Goal: Find contact information: Find contact information

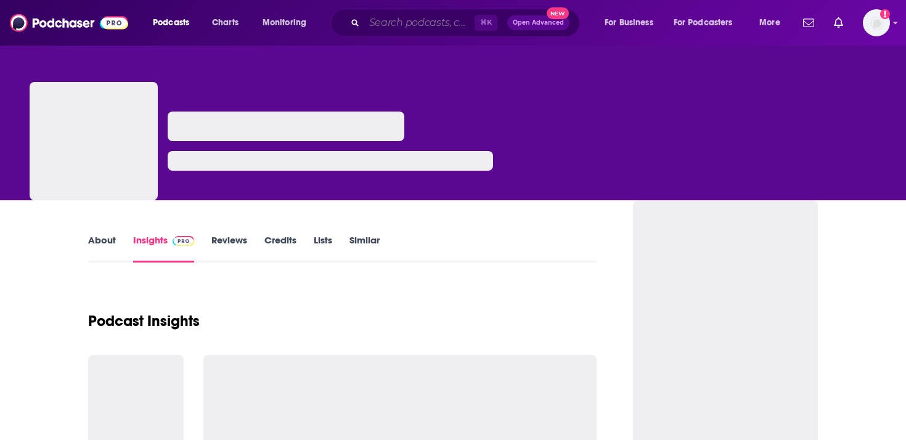
click at [450, 28] on input "Search podcasts, credits, & more..." at bounding box center [419, 23] width 110 height 20
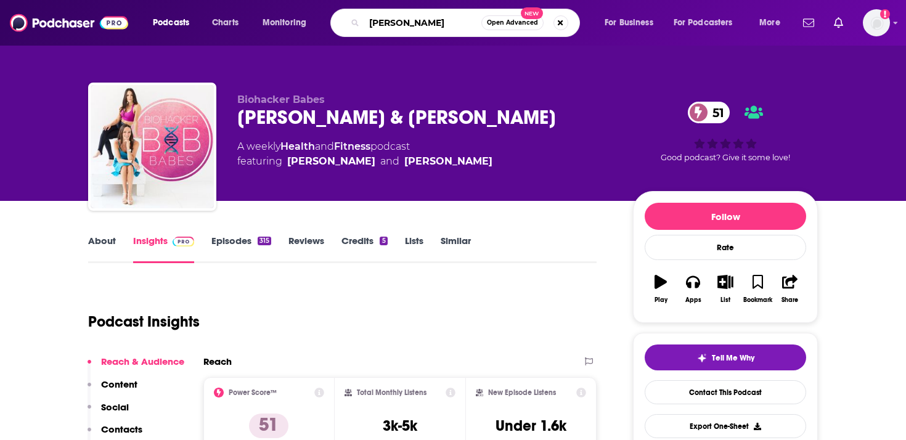
type input "[PERSON_NAME]"
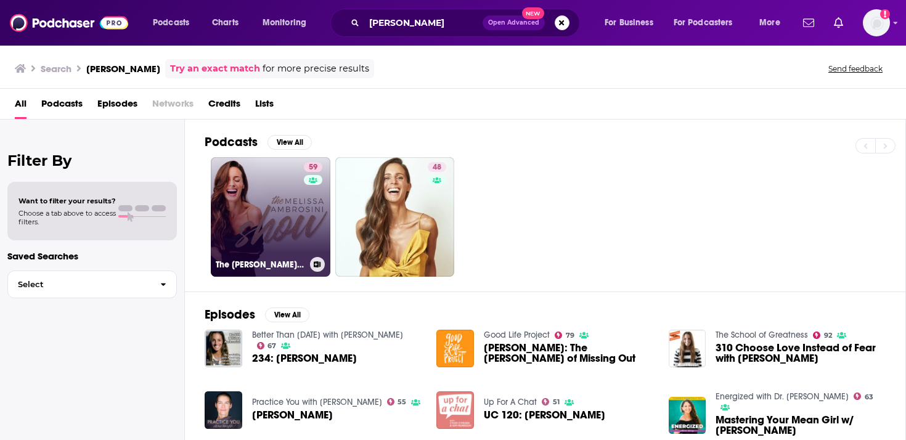
click at [295, 202] on link "59 The [PERSON_NAME] Show" at bounding box center [271, 217] width 120 height 120
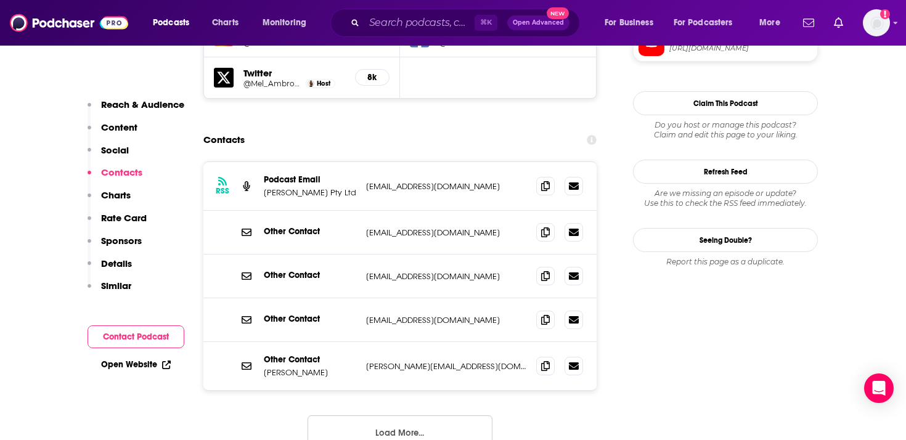
scroll to position [1315, 0]
click at [467, 417] on button "Load More..." at bounding box center [400, 433] width 185 height 33
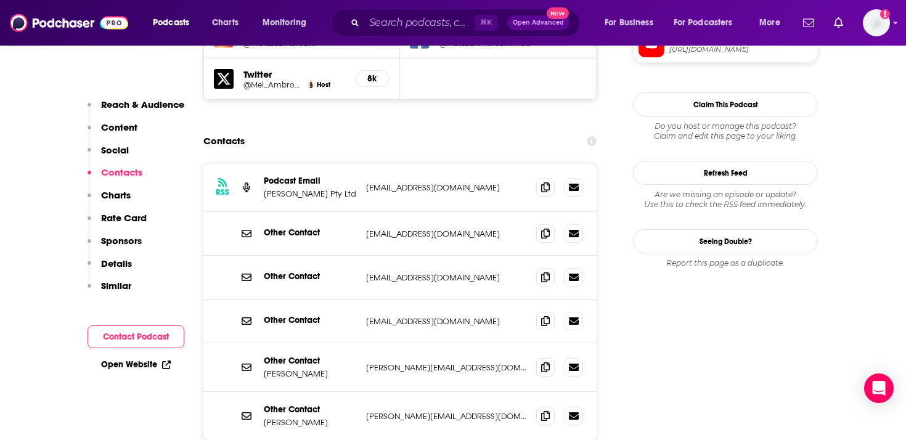
scroll to position [1335, 0]
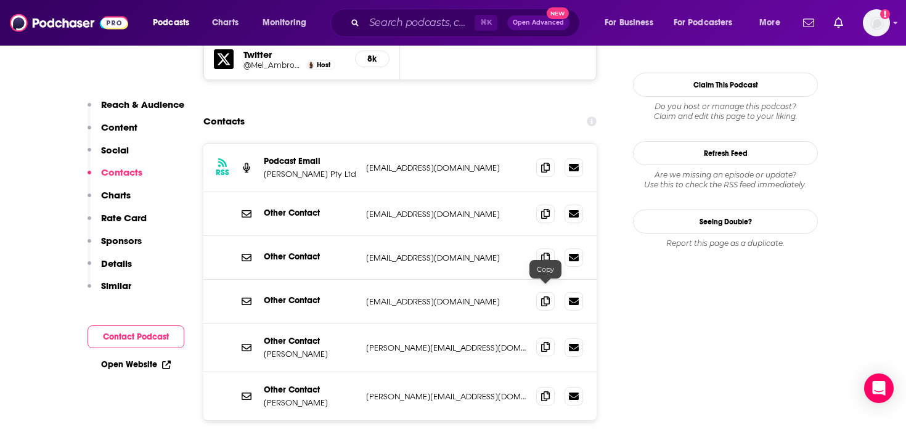
click at [541, 342] on icon at bounding box center [545, 347] width 9 height 10
click at [548, 342] on icon at bounding box center [545, 347] width 9 height 10
click at [548, 391] on icon at bounding box center [545, 396] width 9 height 10
click at [542, 252] on icon at bounding box center [545, 257] width 9 height 10
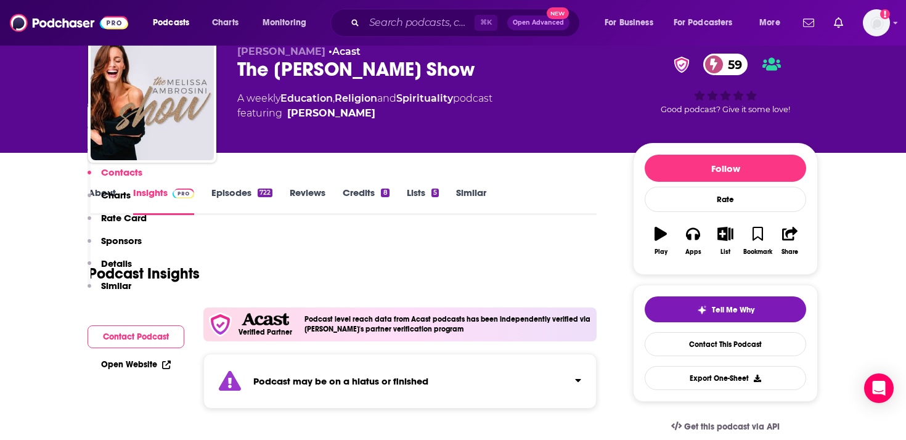
scroll to position [0, 0]
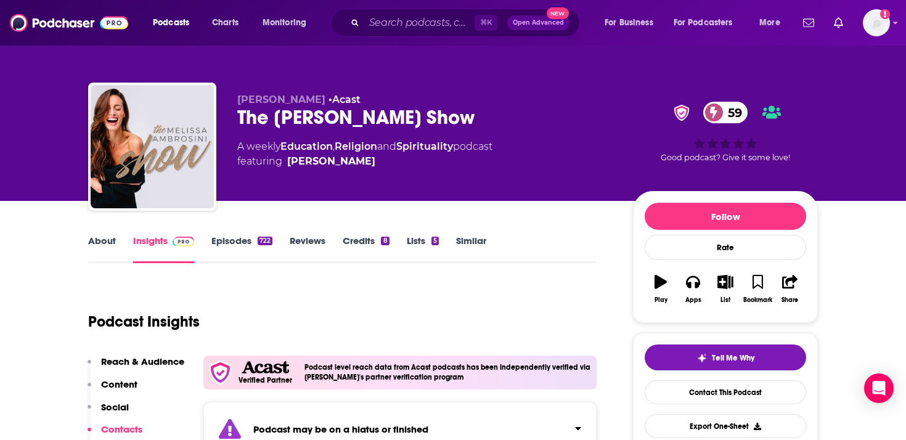
click at [104, 244] on link "About" at bounding box center [102, 249] width 28 height 28
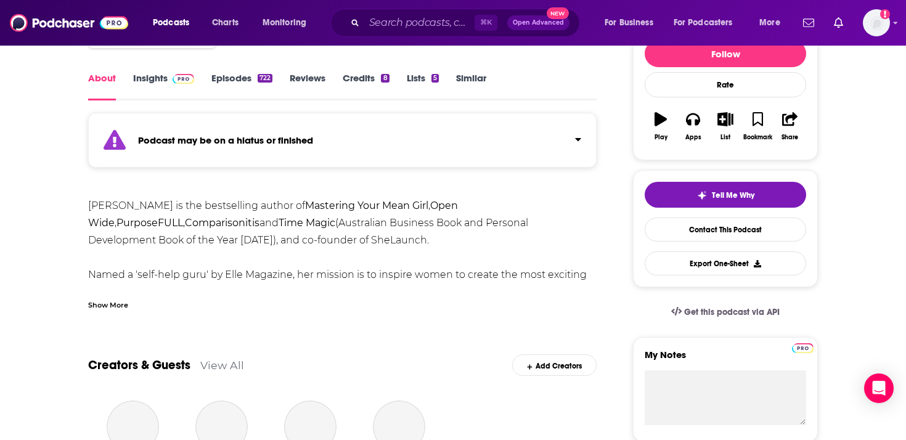
scroll to position [162, 0]
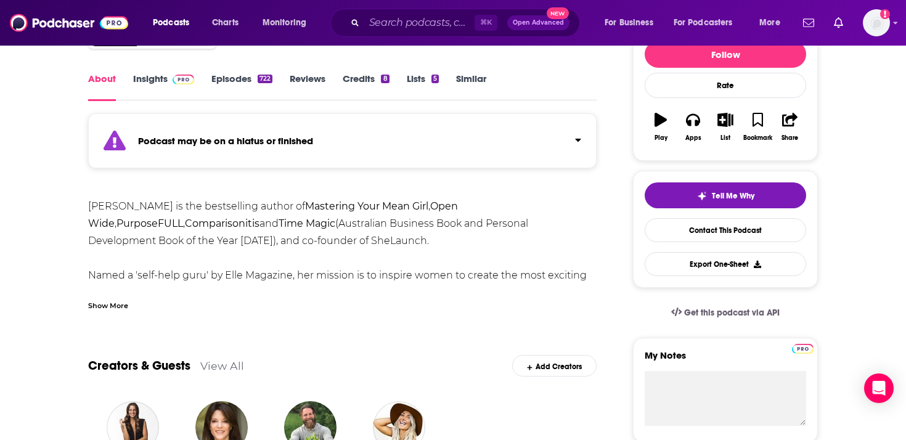
click at [120, 310] on div "Show More" at bounding box center [108, 305] width 40 height 12
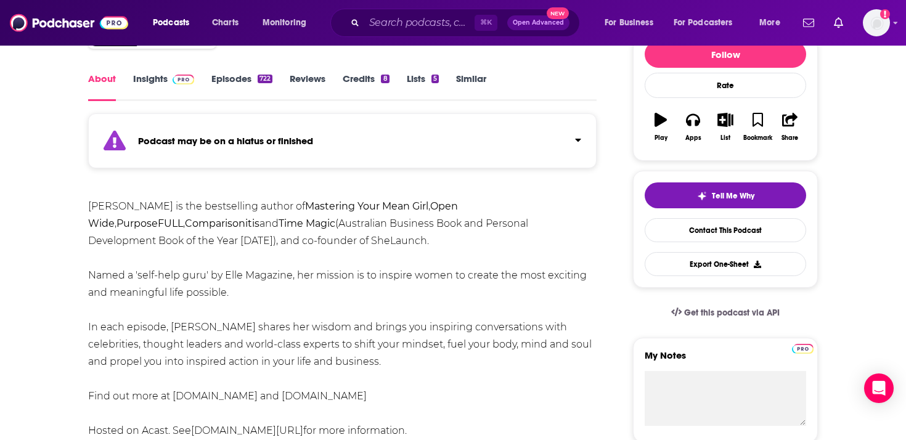
scroll to position [178, 0]
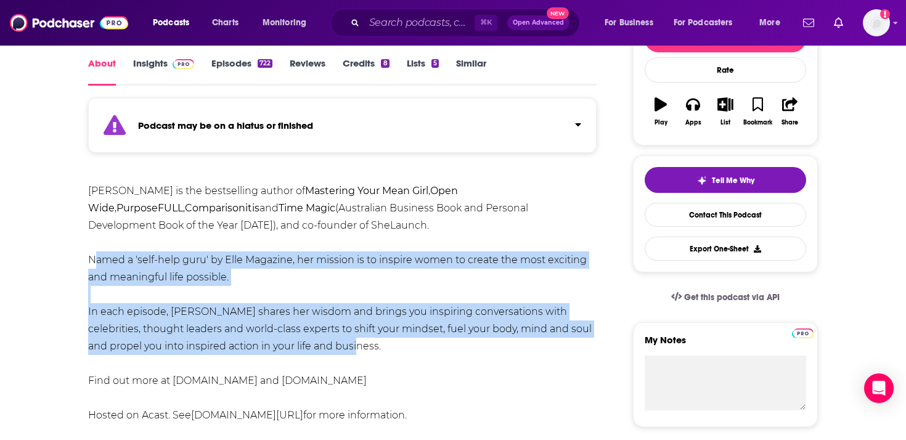
drag, startPoint x: 354, startPoint y: 347, endPoint x: 88, endPoint y: 258, distance: 281.0
copy div "Named a 'self-help guru' by Elle Magazine, her mission is to inspire women to c…"
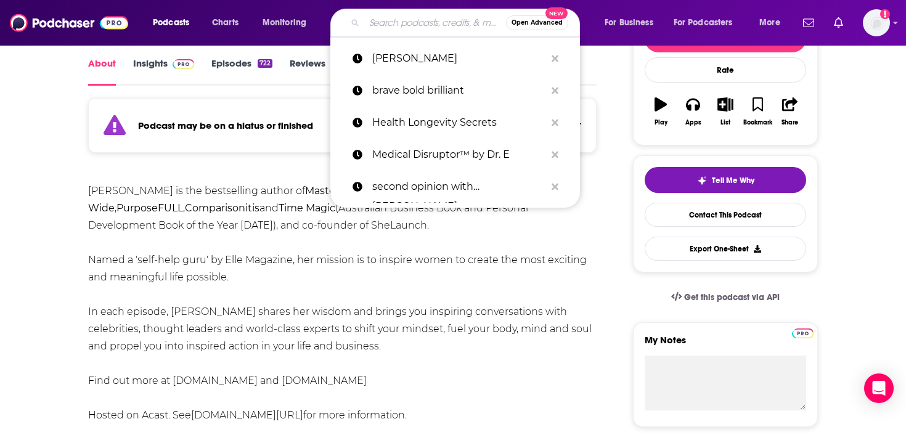
click at [390, 25] on input "Search podcasts, credits, & more..." at bounding box center [435, 23] width 142 height 20
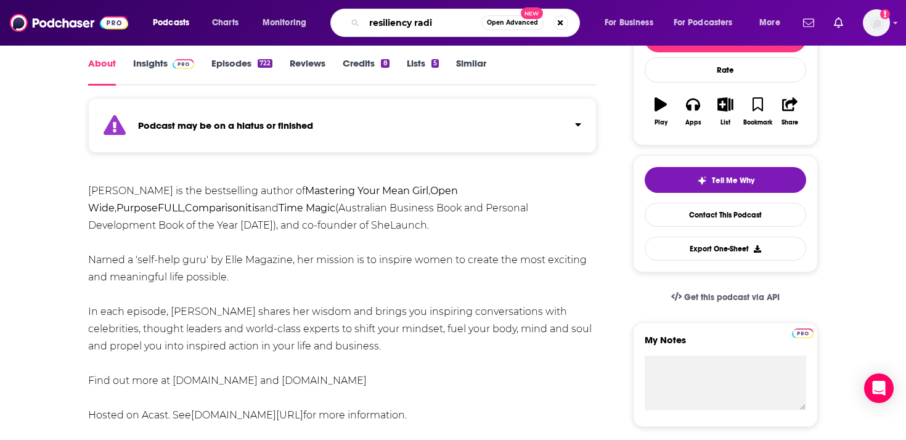
type input "resiliency radio"
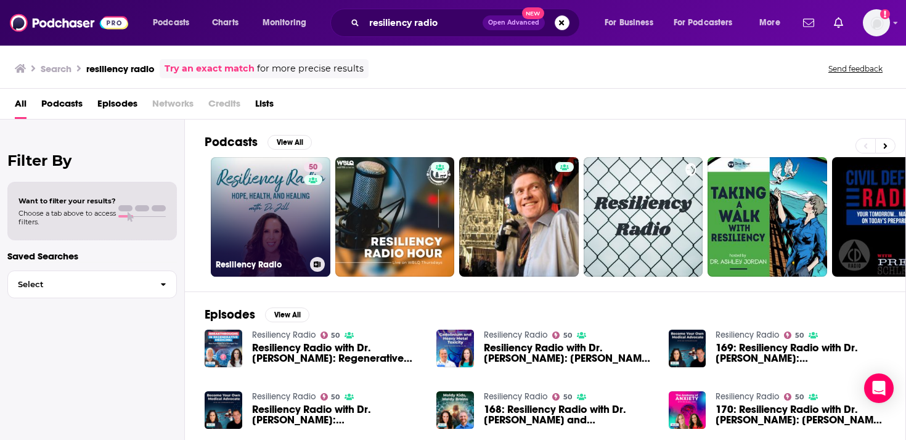
click at [281, 215] on link "50 Resiliency Radio" at bounding box center [271, 217] width 120 height 120
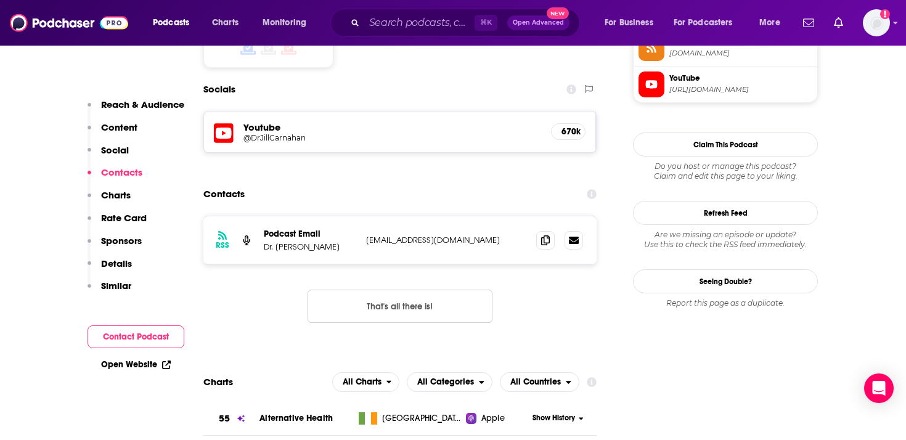
scroll to position [1065, 0]
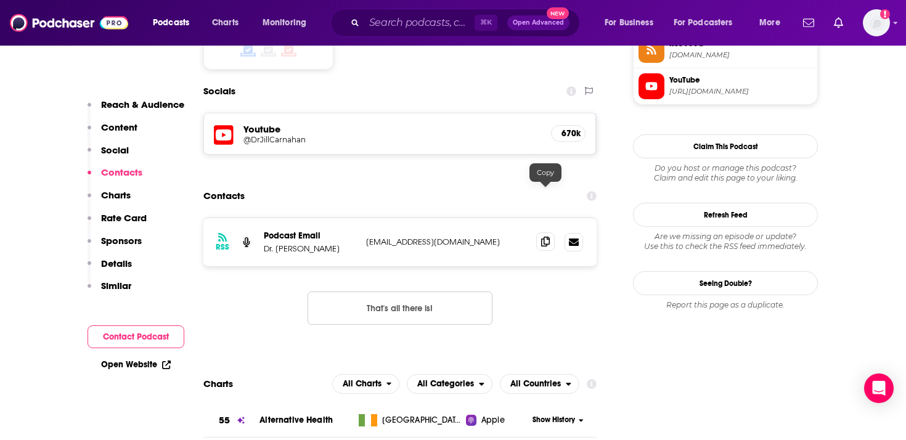
click at [542, 237] on icon at bounding box center [545, 242] width 9 height 10
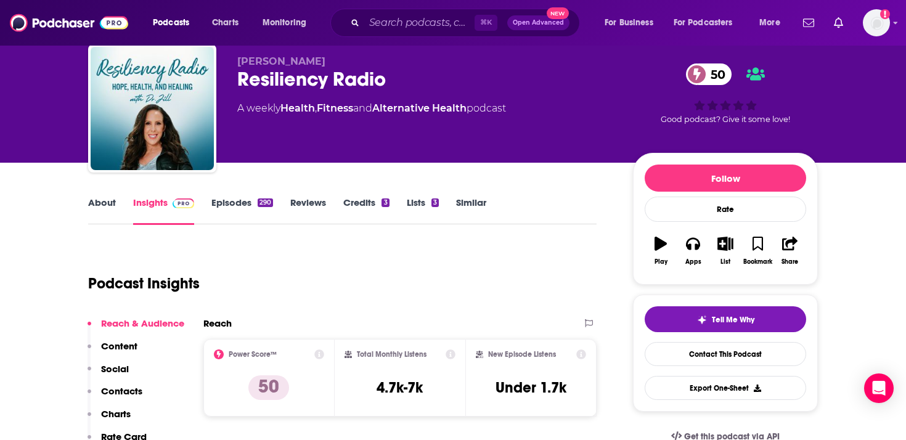
scroll to position [0, 0]
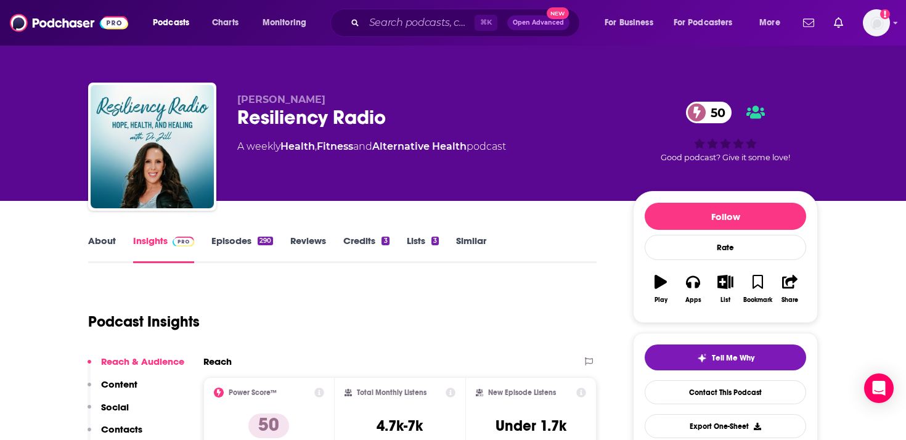
click at [93, 245] on link "About" at bounding box center [102, 249] width 28 height 28
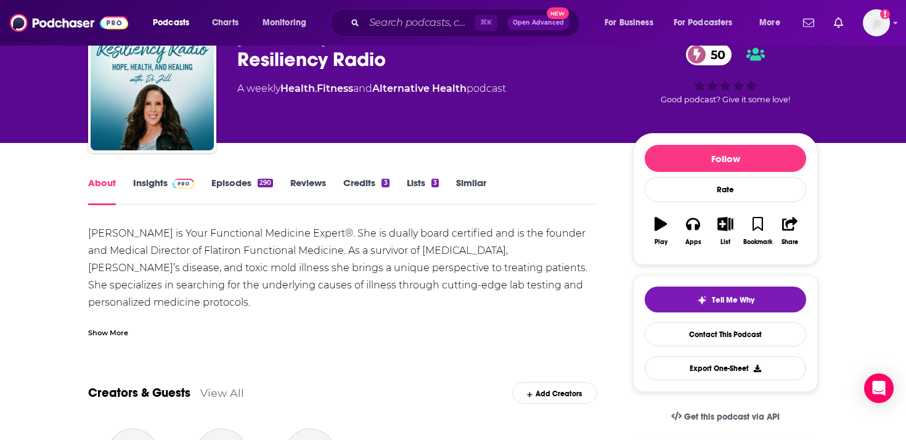
scroll to position [88, 0]
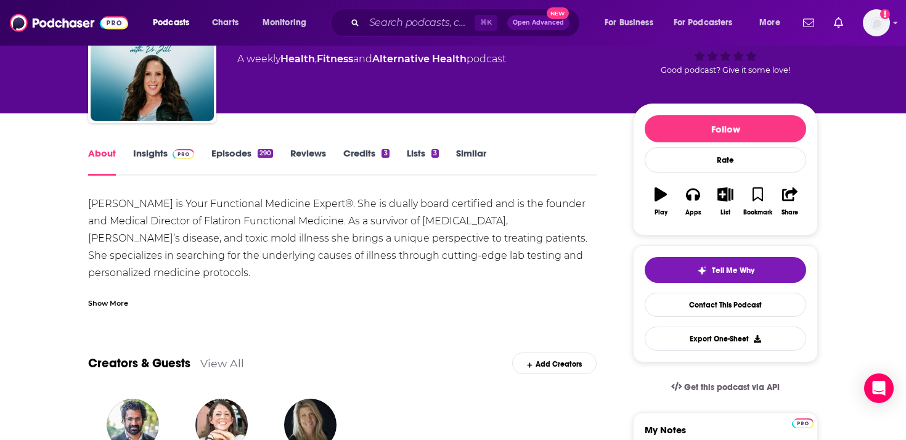
click at [120, 306] on div "Show More" at bounding box center [108, 303] width 40 height 12
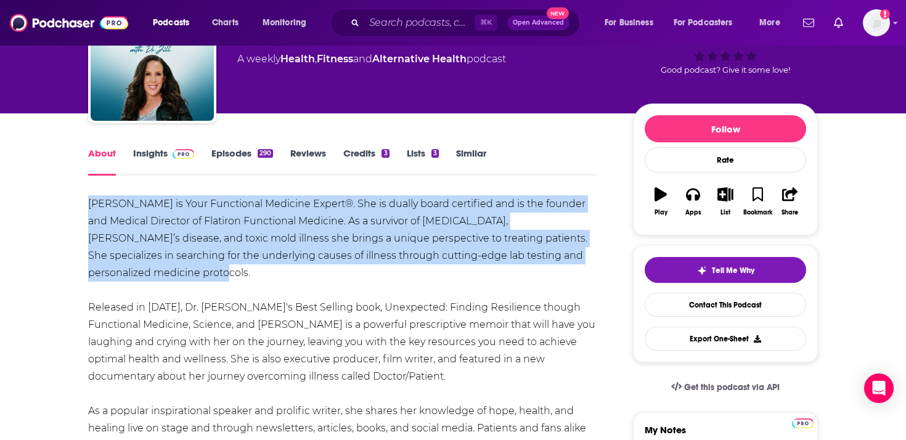
drag, startPoint x: 78, startPoint y: 198, endPoint x: 602, endPoint y: 257, distance: 527.4
copy div "[PERSON_NAME] is Your Functional Medicine Expert®. She is dually board certifie…"
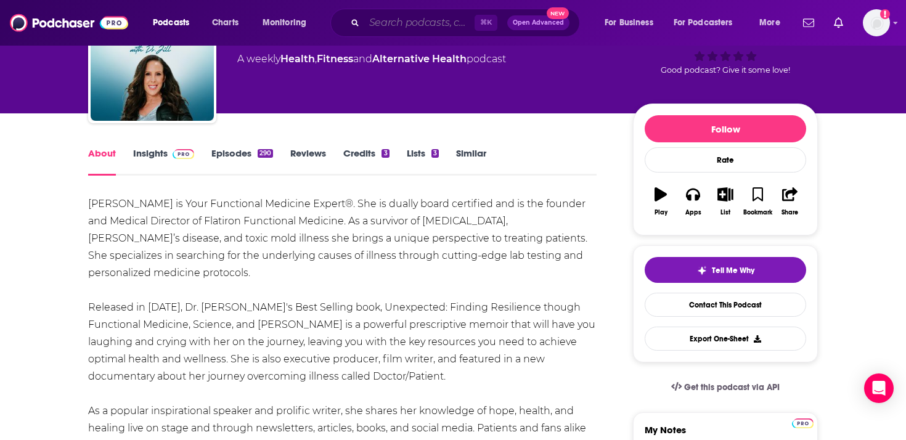
click at [435, 23] on input "Search podcasts, credits, & more..." at bounding box center [419, 23] width 110 height 20
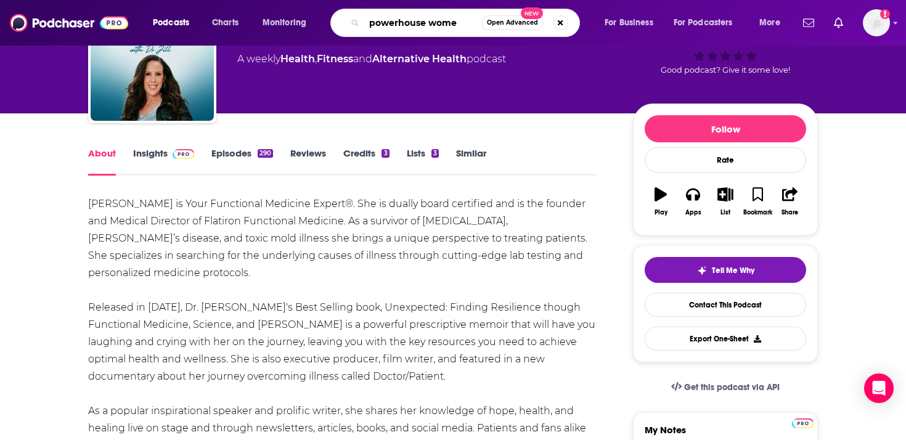
type input "powerhouse women"
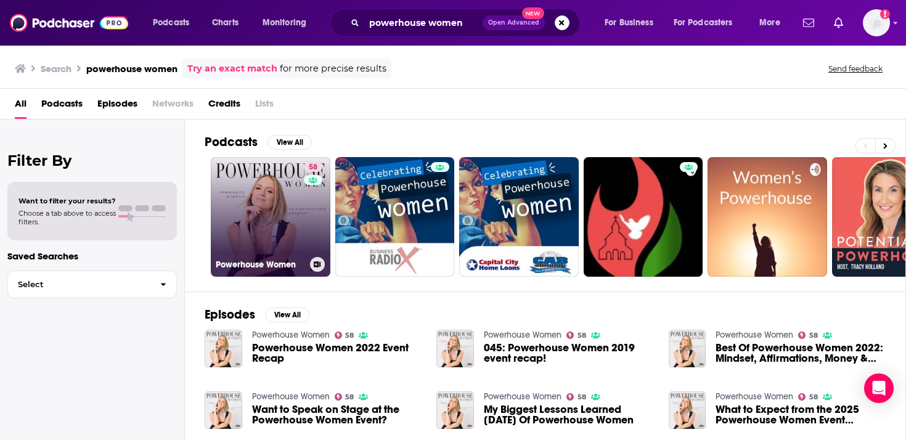
click at [297, 208] on link "58 Powerhouse Women" at bounding box center [271, 217] width 120 height 120
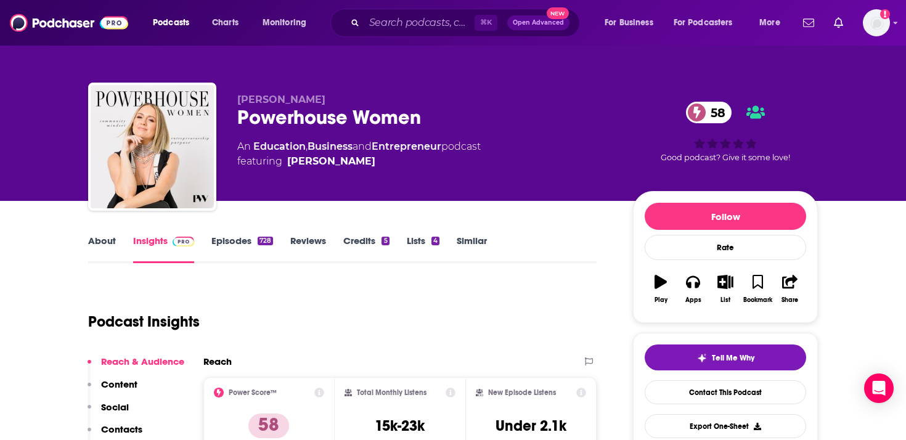
scroll to position [41, 0]
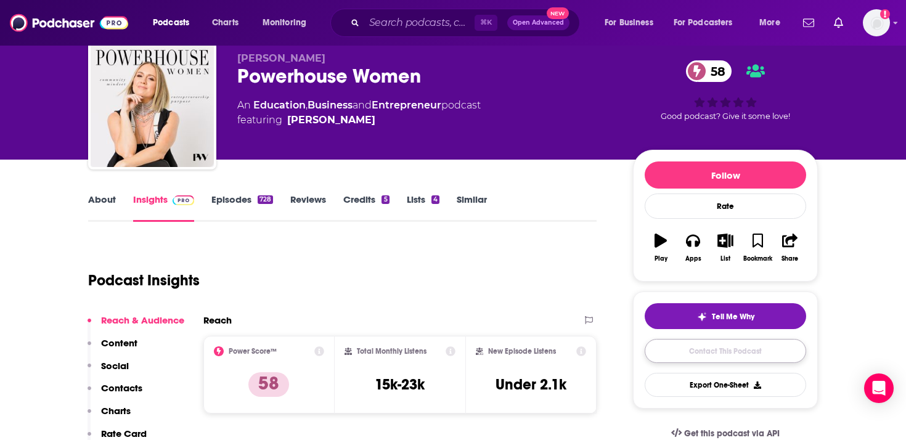
click at [742, 349] on link "Contact This Podcast" at bounding box center [726, 351] width 162 height 24
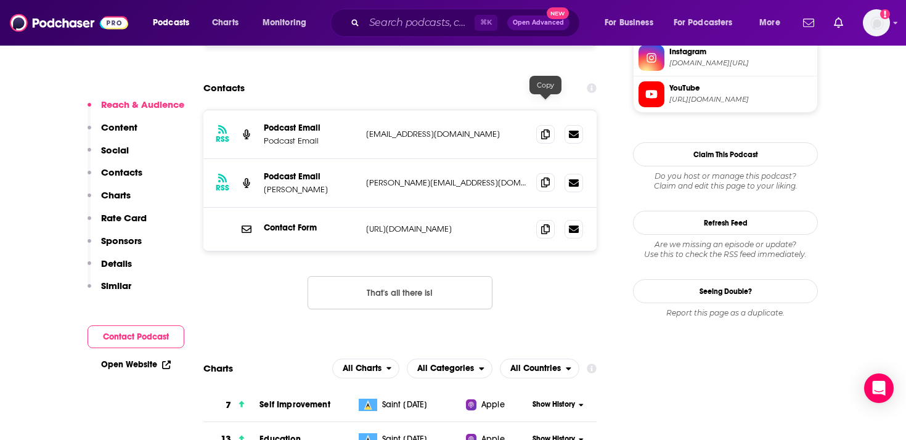
click at [548, 178] on icon at bounding box center [545, 183] width 9 height 10
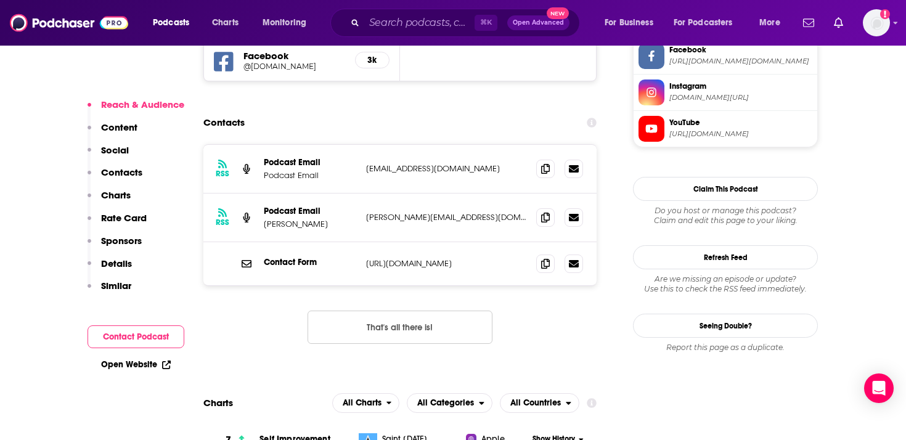
scroll to position [1186, 0]
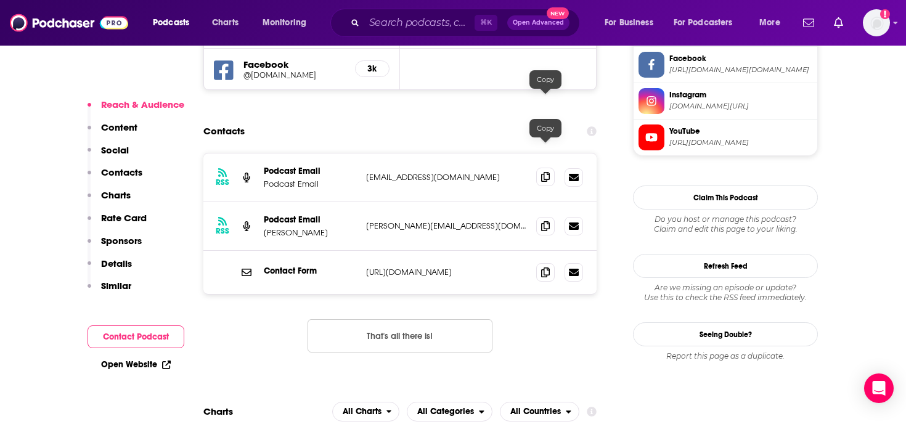
click at [544, 172] on icon at bounding box center [545, 177] width 9 height 10
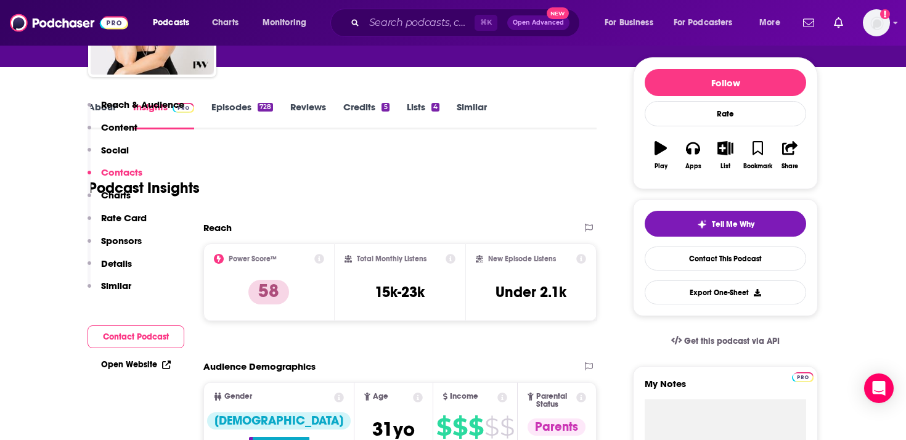
scroll to position [0, 0]
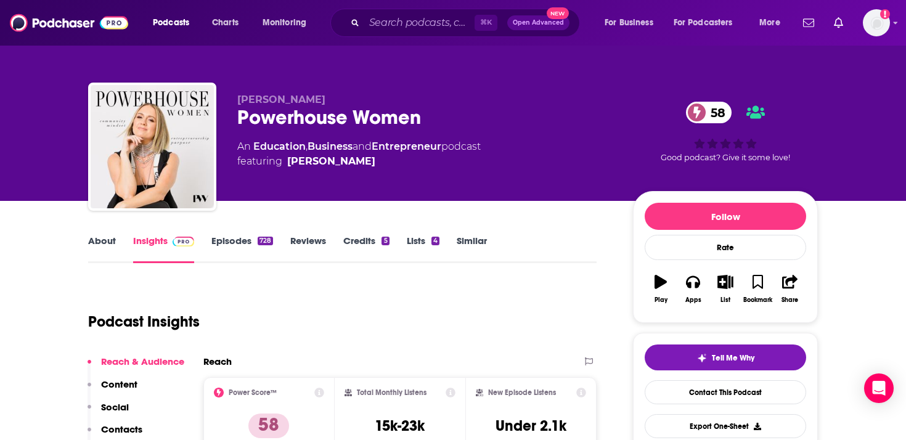
click at [101, 243] on link "About" at bounding box center [102, 249] width 28 height 28
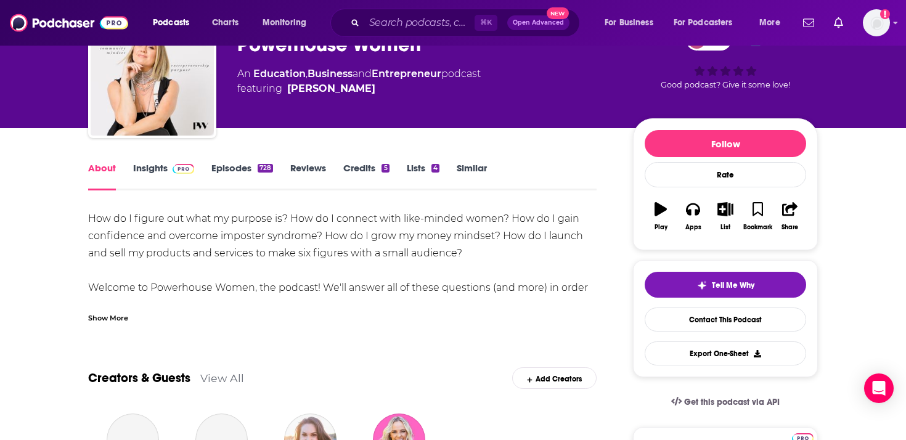
click at [118, 319] on div "Show More" at bounding box center [108, 317] width 40 height 12
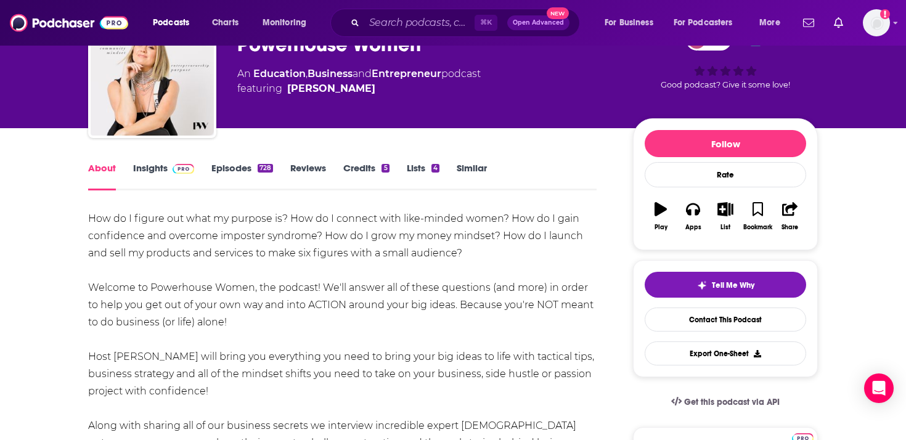
scroll to position [99, 0]
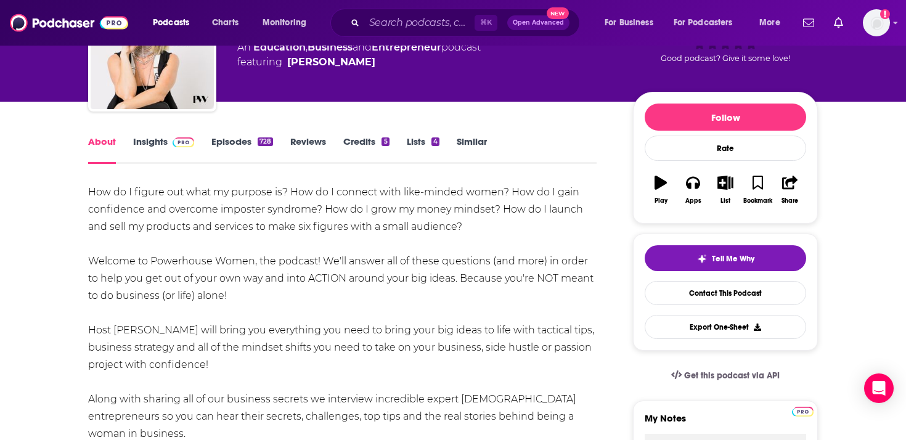
drag, startPoint x: 244, startPoint y: 369, endPoint x: 84, endPoint y: 262, distance: 192.0
copy div "Welcome to Powerhouse Women, the podcast! We'll answer all of these questions (…"
click at [414, 27] on input "Search podcasts, credits, & more..." at bounding box center [419, 23] width 110 height 20
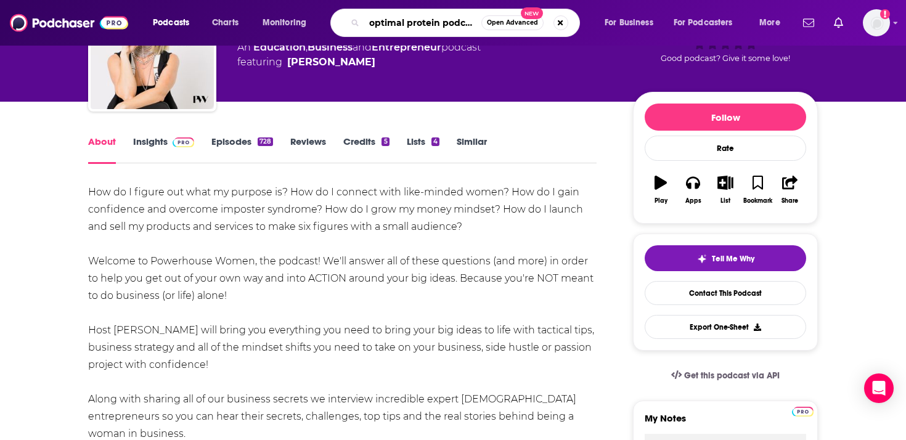
type input "optimal protein podcast"
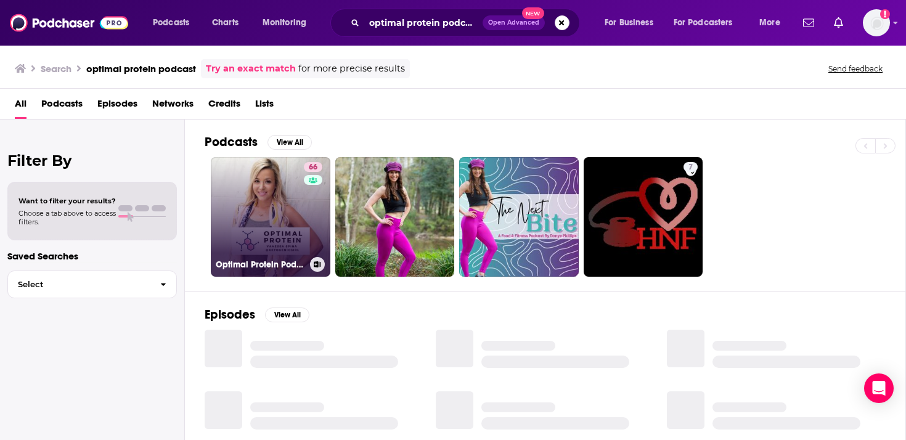
click at [271, 194] on link "66 Optimal Protein Podcast with [PERSON_NAME]" at bounding box center [271, 217] width 120 height 120
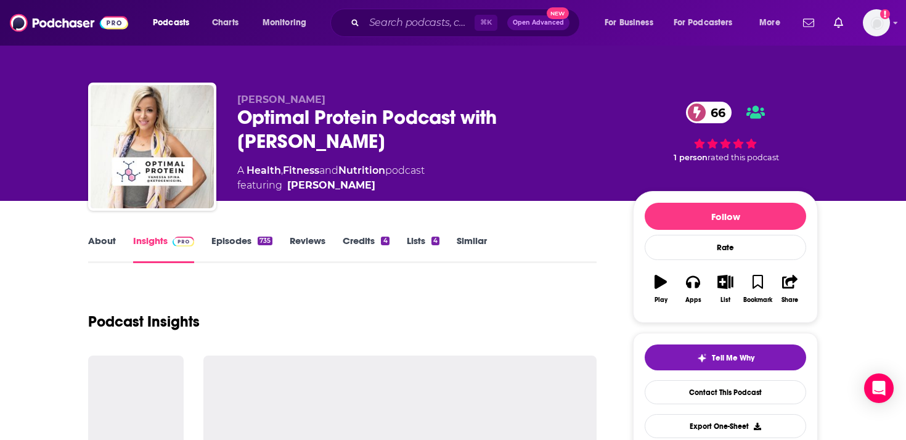
scroll to position [74, 0]
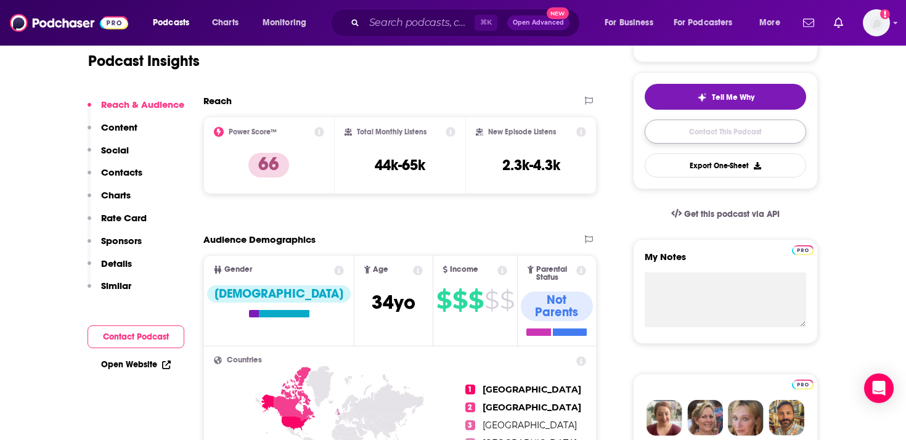
click at [667, 139] on link "Contact This Podcast" at bounding box center [726, 132] width 162 height 24
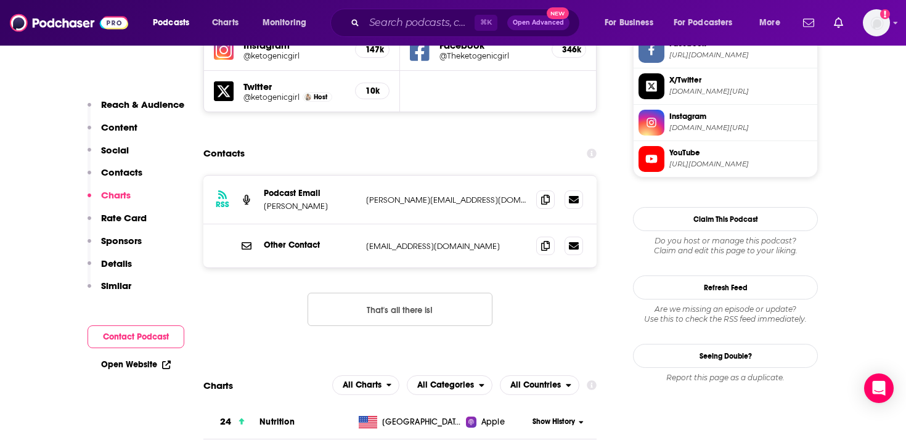
scroll to position [1189, 0]
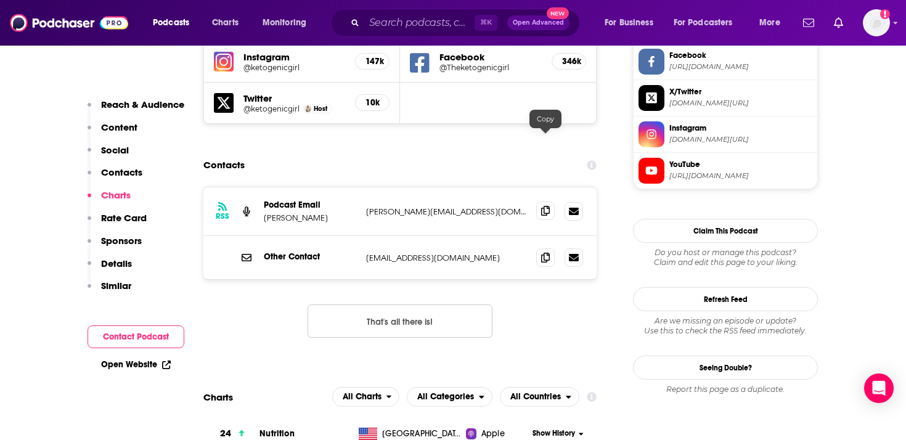
click at [548, 206] on icon at bounding box center [545, 211] width 9 height 10
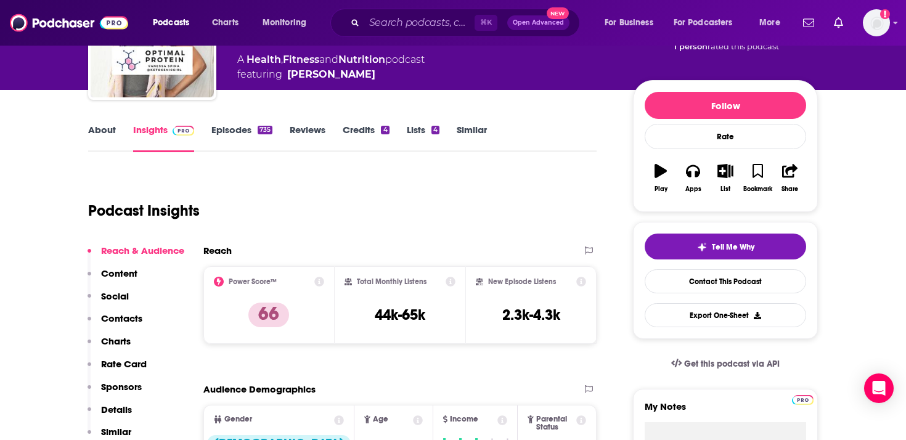
scroll to position [0, 0]
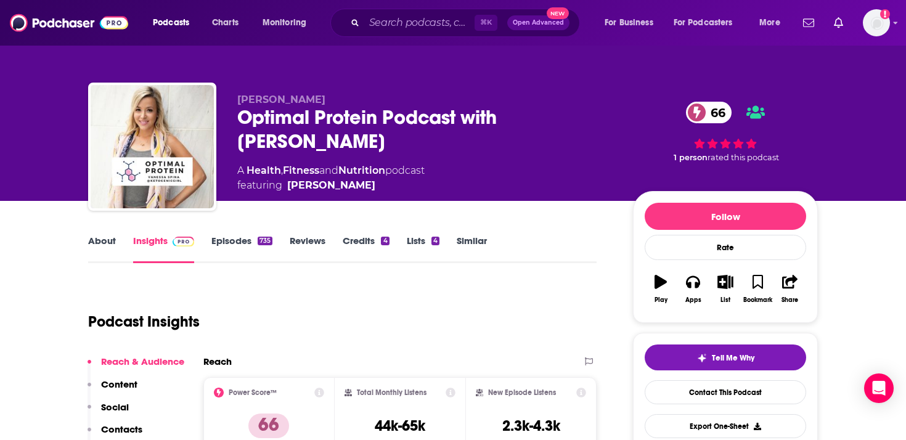
click at [113, 243] on link "About" at bounding box center [102, 249] width 28 height 28
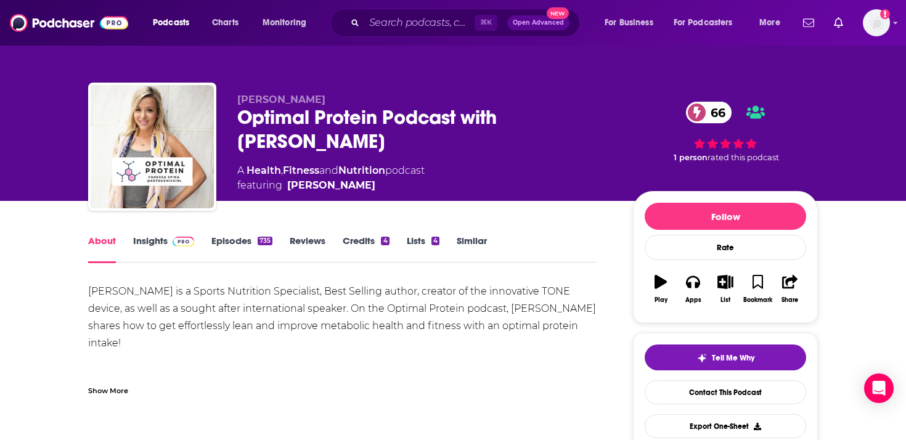
scroll to position [102, 0]
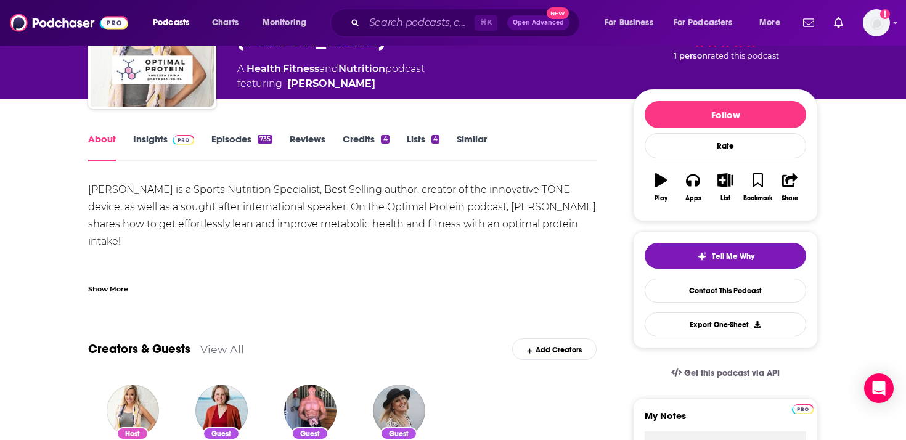
click at [111, 292] on div "Show More" at bounding box center [108, 288] width 40 height 12
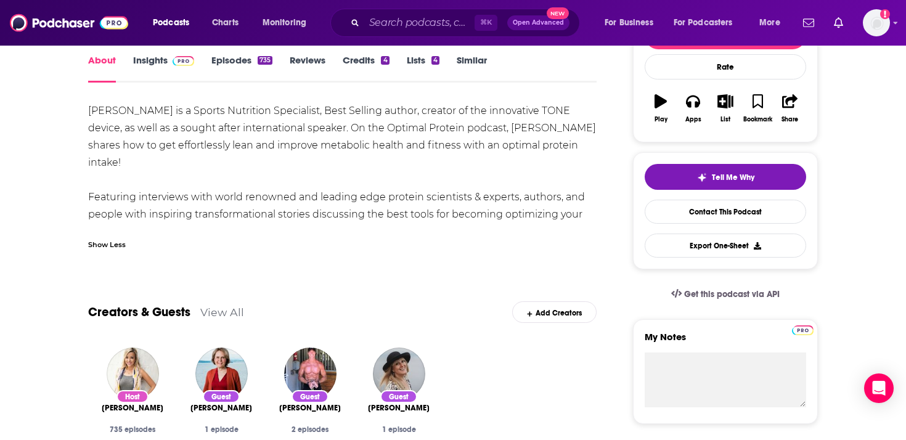
scroll to position [178, 0]
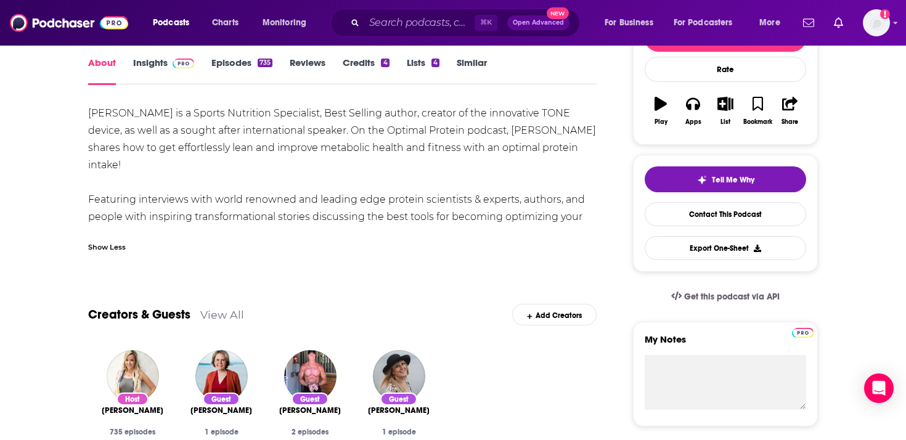
drag, startPoint x: 419, startPoint y: 219, endPoint x: 91, endPoint y: 118, distance: 343.9
click at [90, 118] on div "[PERSON_NAME] is a Sports Nutrition Specialist, Best Selling author, creator of…" at bounding box center [342, 174] width 509 height 138
copy div "[PERSON_NAME] is a Sports Nutrition Specialist, Best Selling author, creator of…"
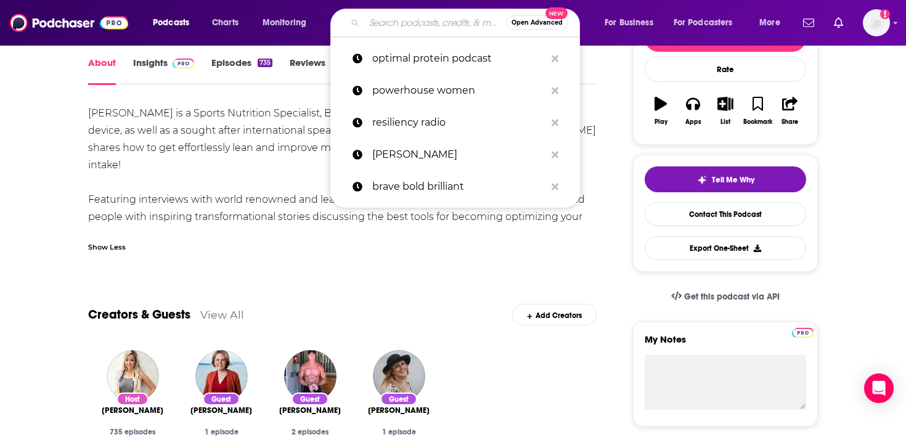
click at [390, 25] on input "Search podcasts, credits, & more..." at bounding box center [435, 23] width 142 height 20
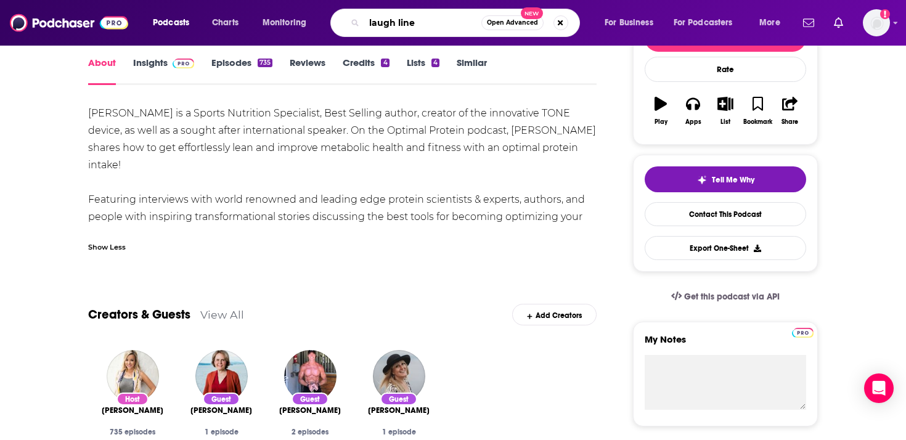
type input "laugh lines"
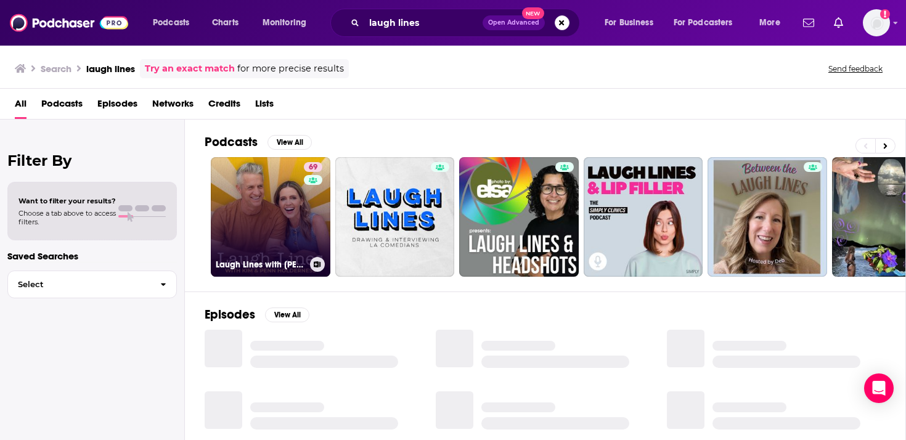
click at [300, 210] on link "69 Laugh Lines with [PERSON_NAME] & [PERSON_NAME]" at bounding box center [271, 217] width 120 height 120
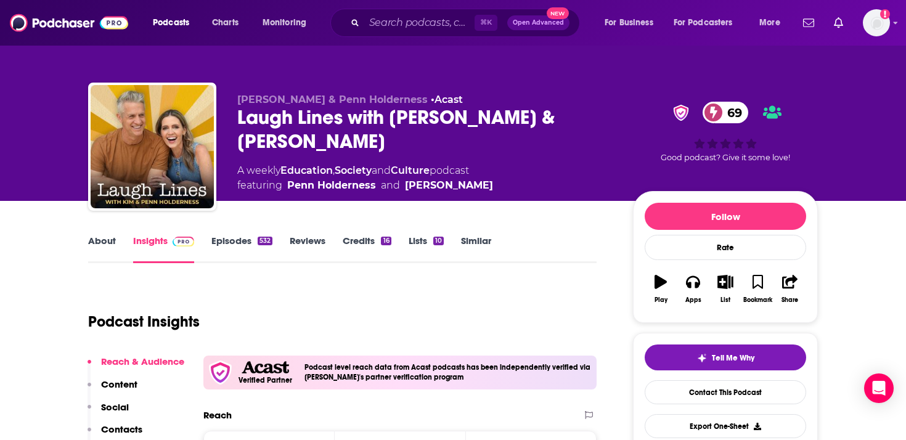
click at [372, 334] on div "Podcast Insights" at bounding box center [337, 314] width 499 height 63
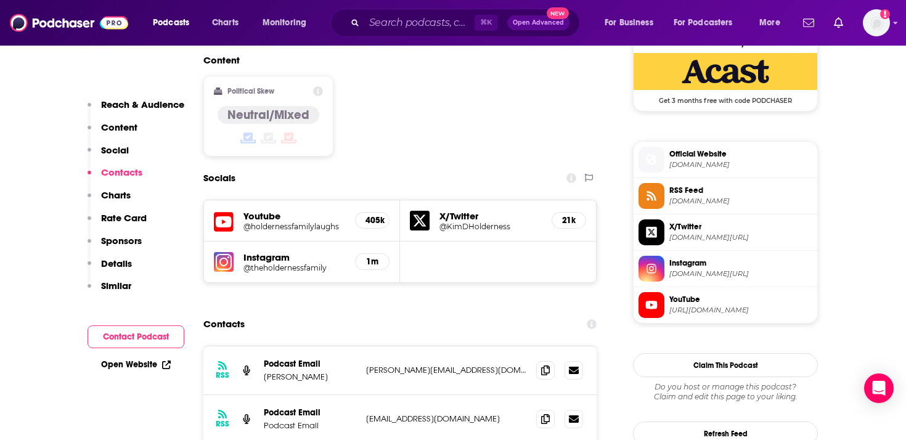
scroll to position [1119, 0]
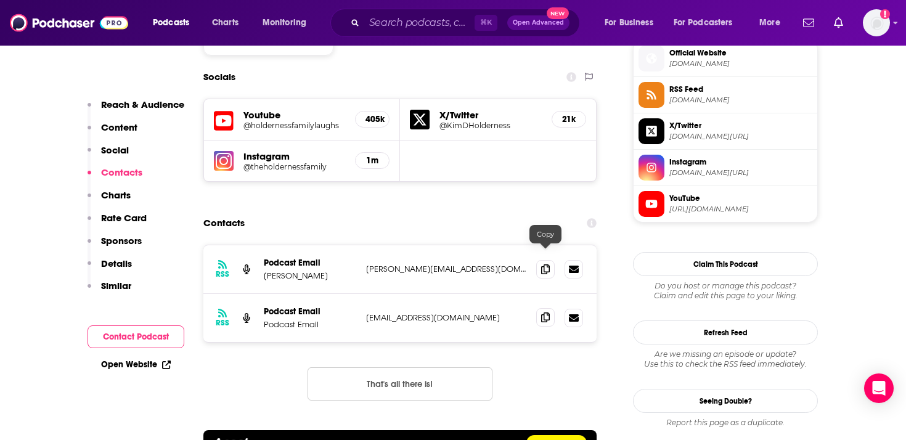
click at [553, 308] on span at bounding box center [545, 317] width 18 height 18
click at [547, 264] on icon at bounding box center [545, 269] width 9 height 10
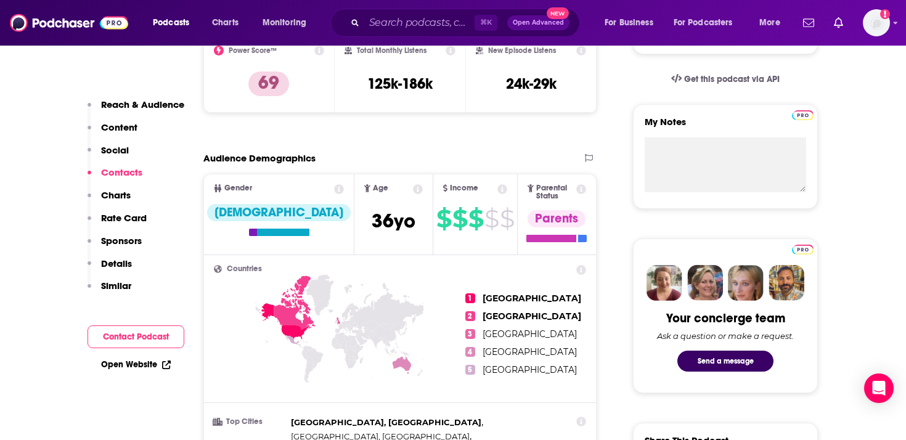
scroll to position [0, 0]
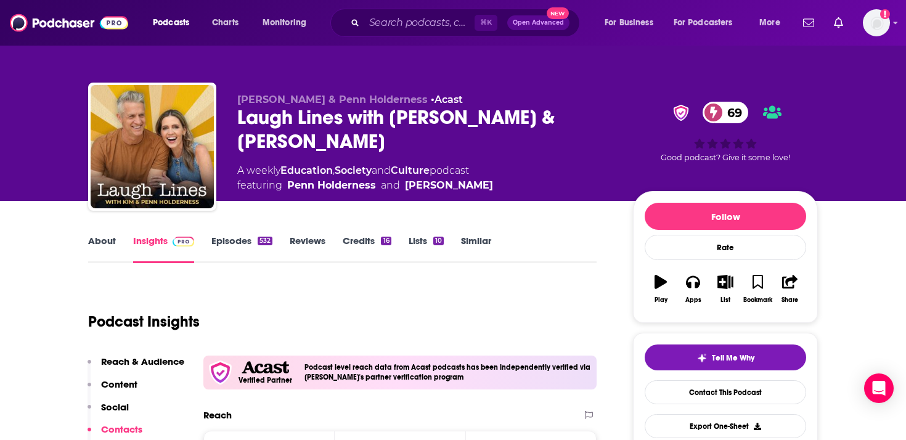
click at [106, 245] on link "About" at bounding box center [102, 249] width 28 height 28
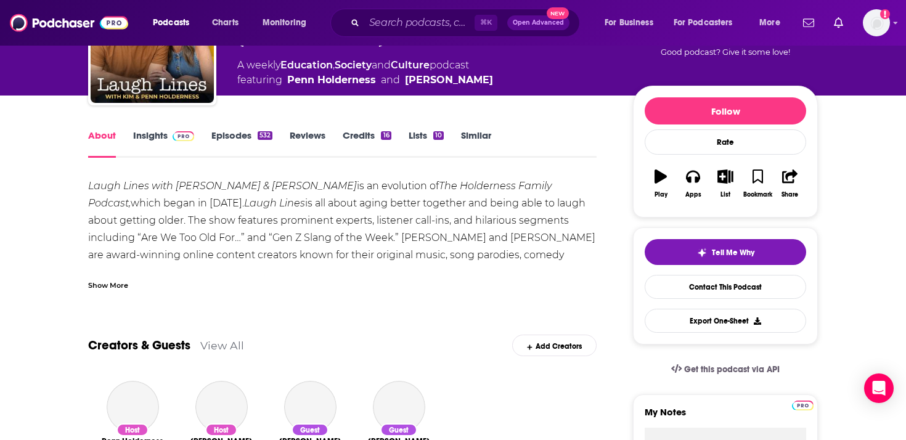
scroll to position [105, 0]
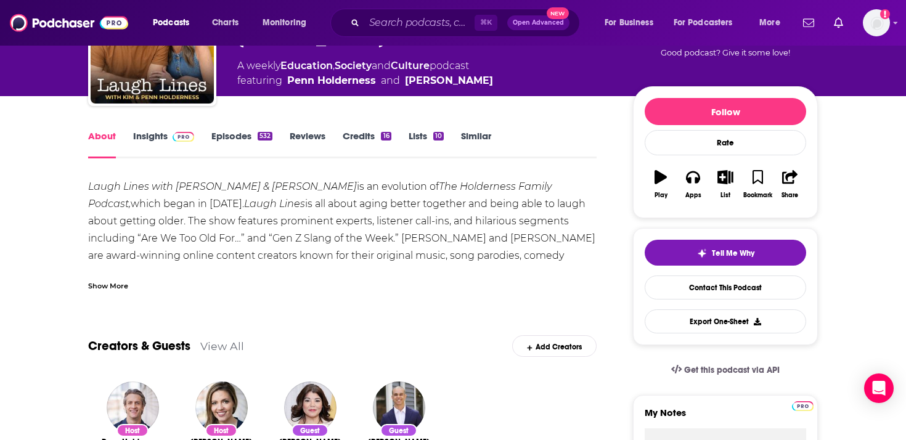
click at [113, 283] on div "Show More" at bounding box center [108, 285] width 40 height 12
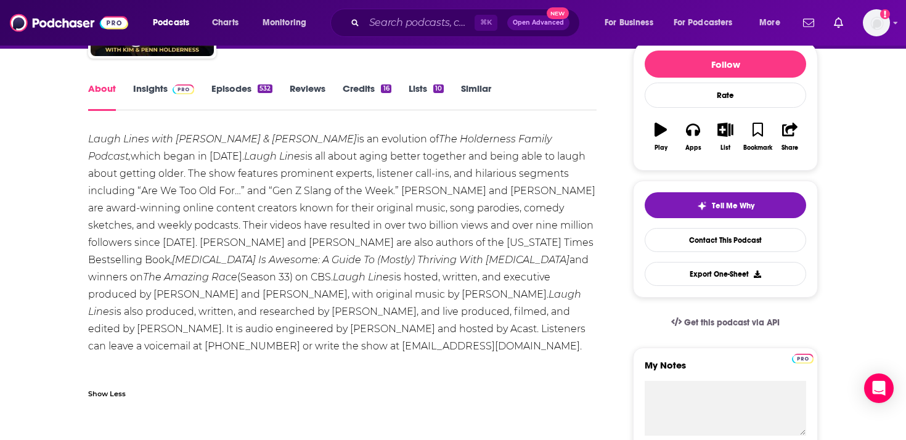
scroll to position [166, 0]
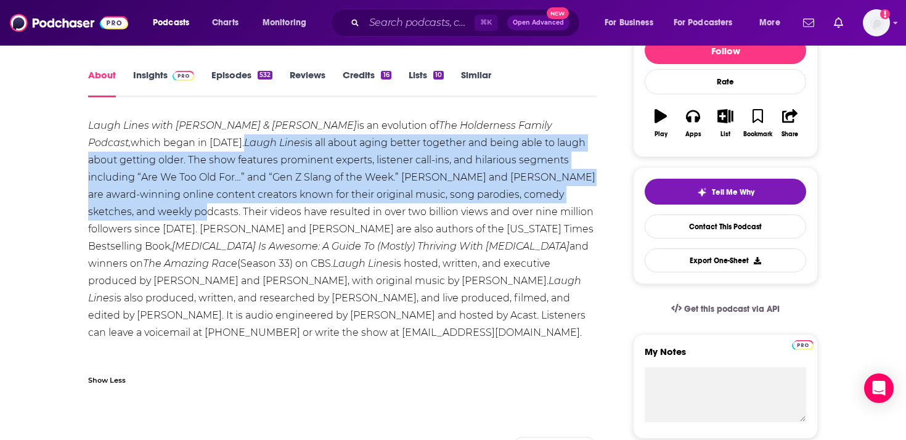
drag, startPoint x: 159, startPoint y: 143, endPoint x: 596, endPoint y: 197, distance: 440.5
copy div "Laugh Lines is all about aging better together and being able to laugh about ge…"
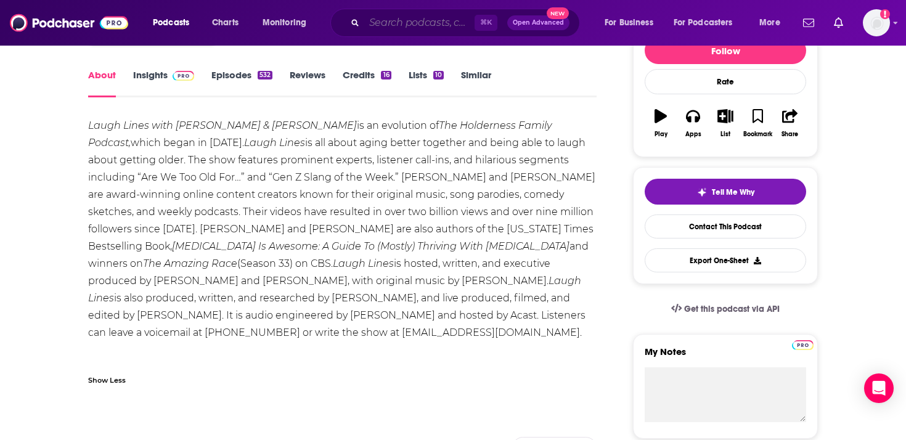
click at [377, 22] on input "Search podcasts, credits, & more..." at bounding box center [419, 23] width 110 height 20
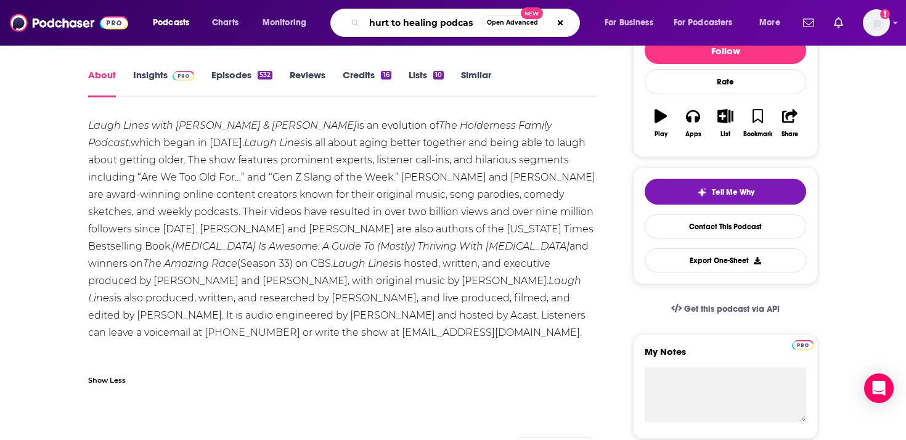
type input "hurt to healing podcast"
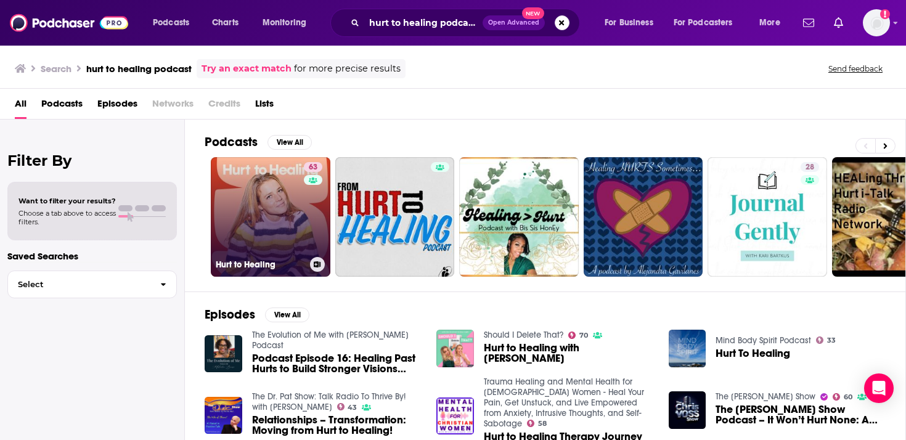
click at [233, 189] on link "63 Hurt to Healing" at bounding box center [271, 217] width 120 height 120
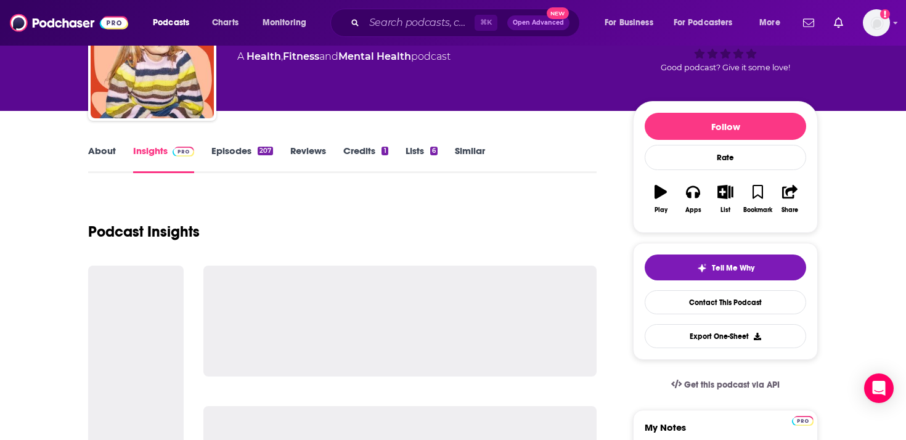
scroll to position [92, 0]
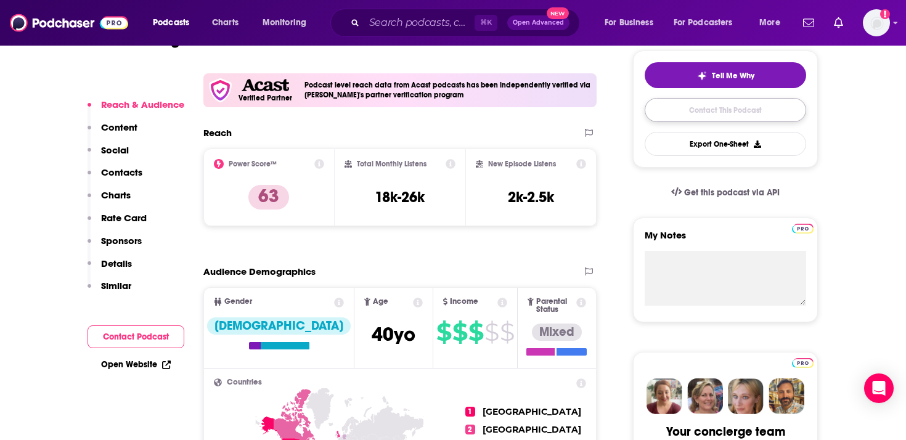
click at [717, 115] on link "Contact This Podcast" at bounding box center [726, 110] width 162 height 24
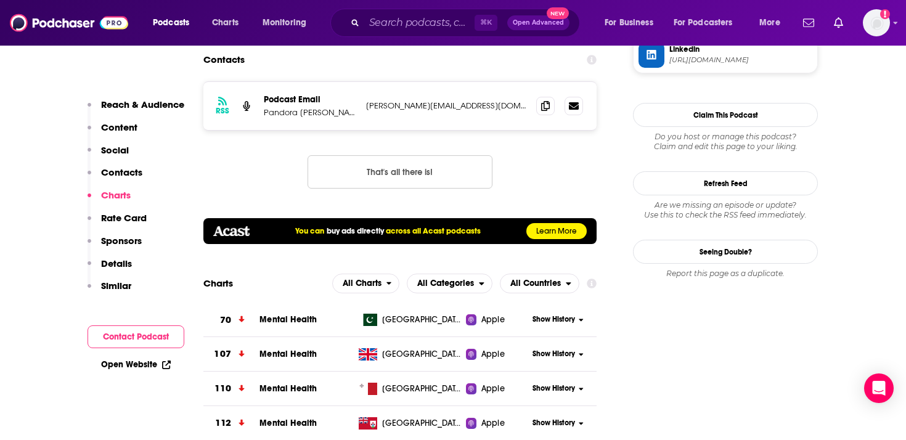
scroll to position [1207, 0]
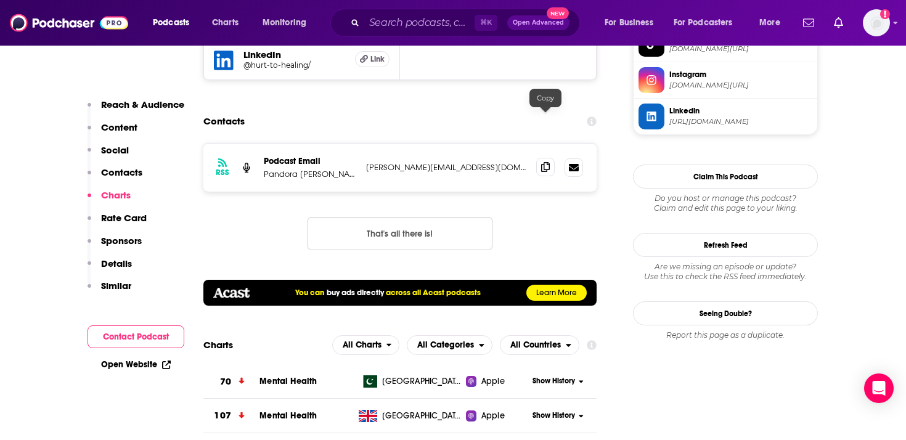
click at [552, 158] on span at bounding box center [545, 167] width 18 height 18
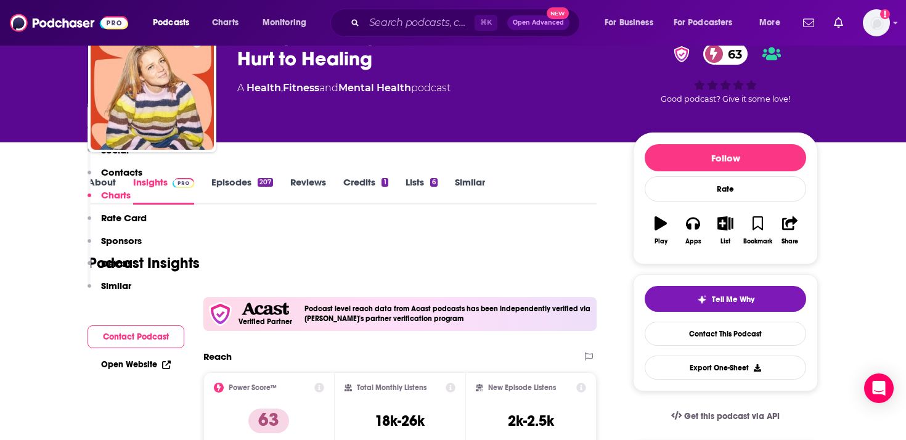
scroll to position [0, 0]
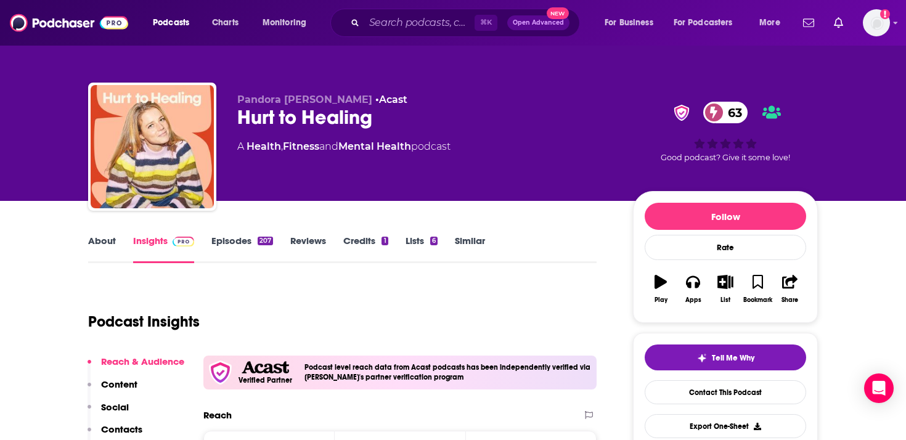
click at [97, 233] on div "About Insights Episodes 207 Reviews Credits 1 Lists 6 Similar" at bounding box center [342, 248] width 509 height 30
click at [98, 247] on link "About" at bounding box center [102, 249] width 28 height 28
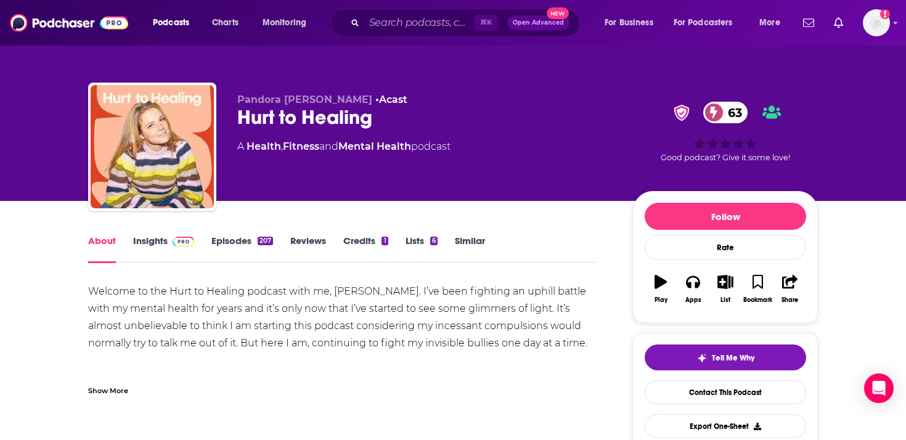
scroll to position [31, 0]
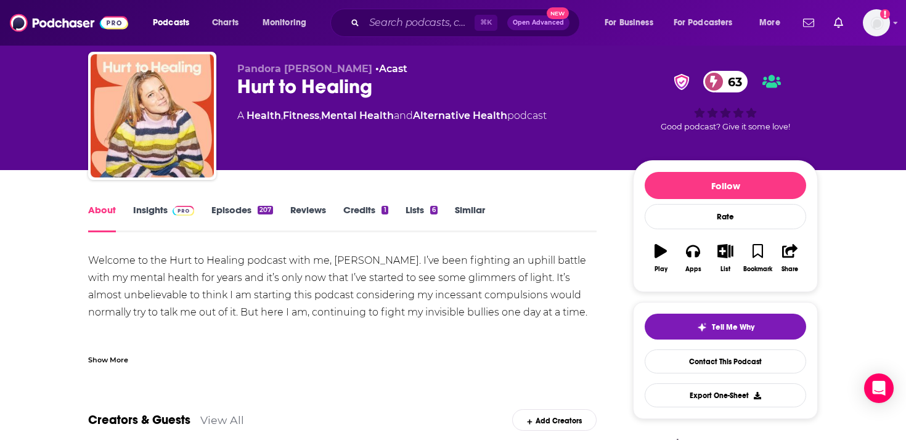
click at [120, 364] on div "Show More" at bounding box center [108, 359] width 40 height 12
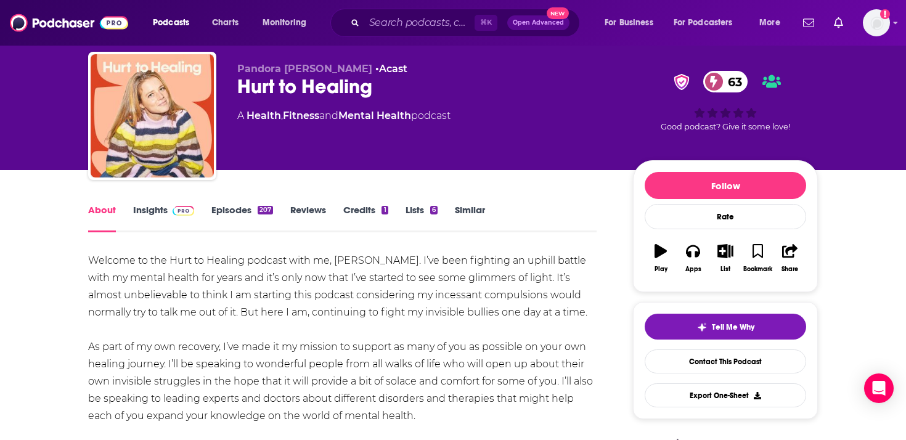
scroll to position [39, 0]
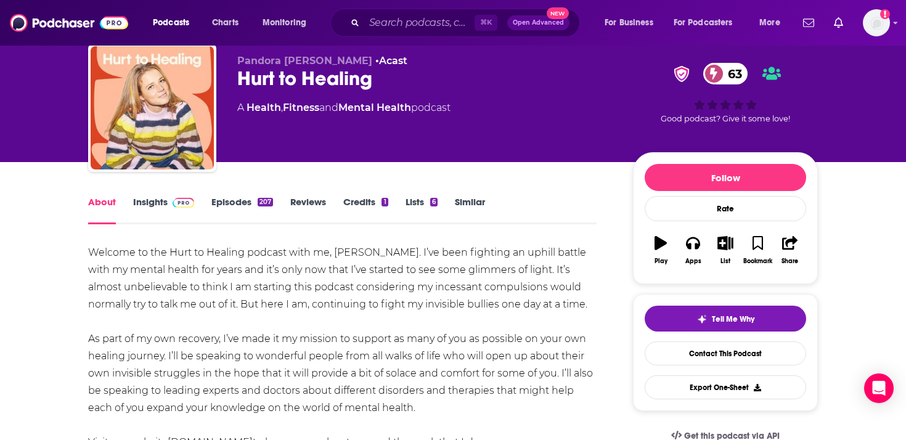
drag, startPoint x: 596, startPoint y: 305, endPoint x: 51, endPoint y: 261, distance: 547.4
copy div "Welcome to the Hurt to Healing podcast with me, [PERSON_NAME]. I’ve been fighti…"
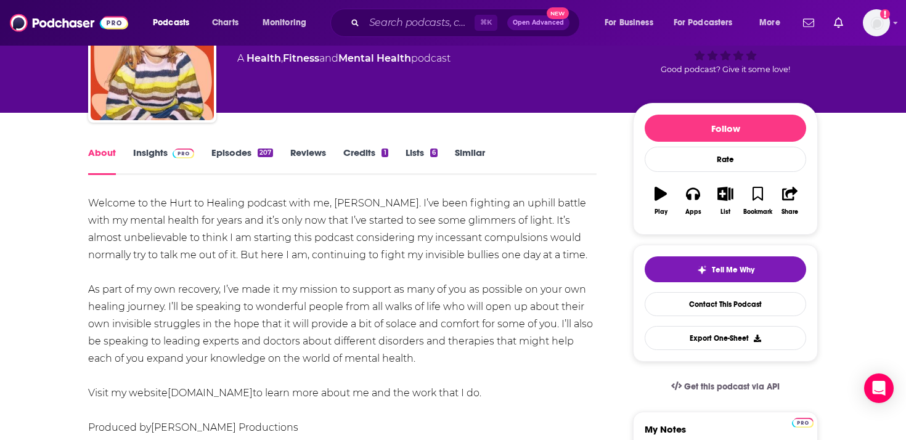
scroll to position [88, 0]
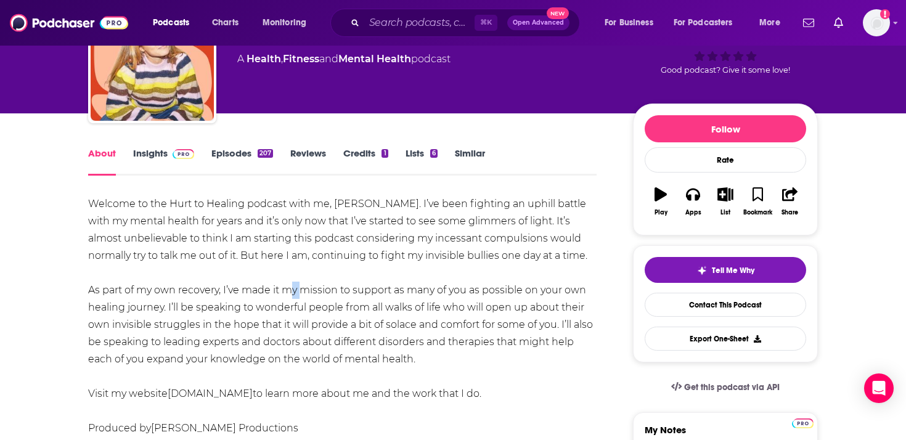
drag, startPoint x: 511, startPoint y: 349, endPoint x: 86, endPoint y: 208, distance: 447.5
copy div "Welcome to the Hurt to Healing podcast with me, [PERSON_NAME]. I’ve been fighti…"
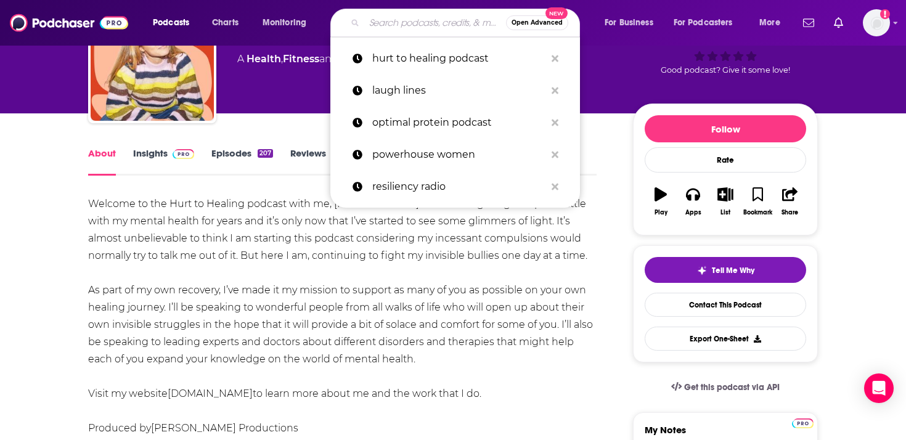
click at [405, 30] on input "Search podcasts, credits, & more..." at bounding box center [435, 23] width 142 height 20
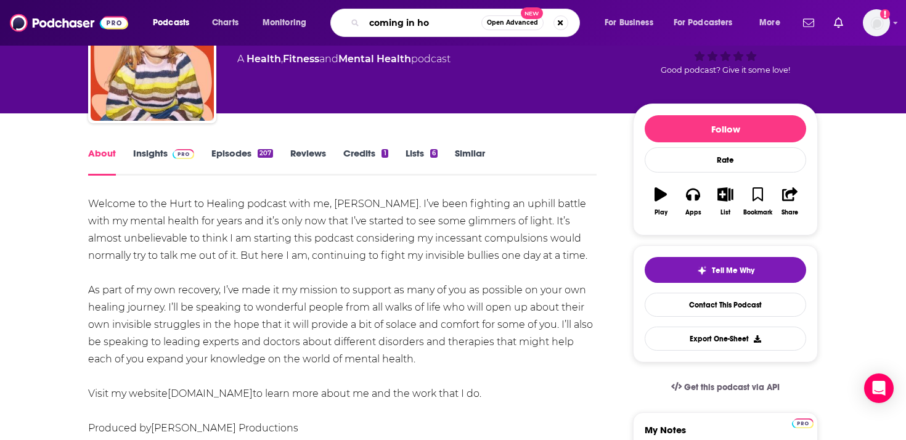
type input "coming in hot"
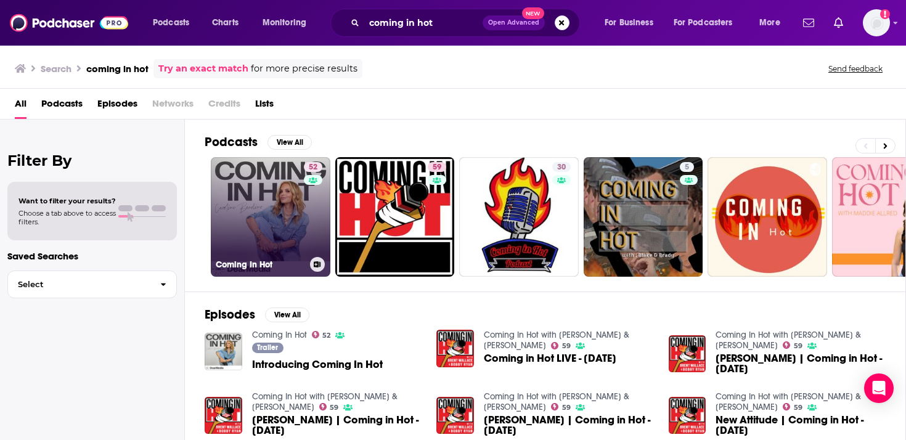
click at [277, 192] on link "52 Coming In Hot" at bounding box center [271, 217] width 120 height 120
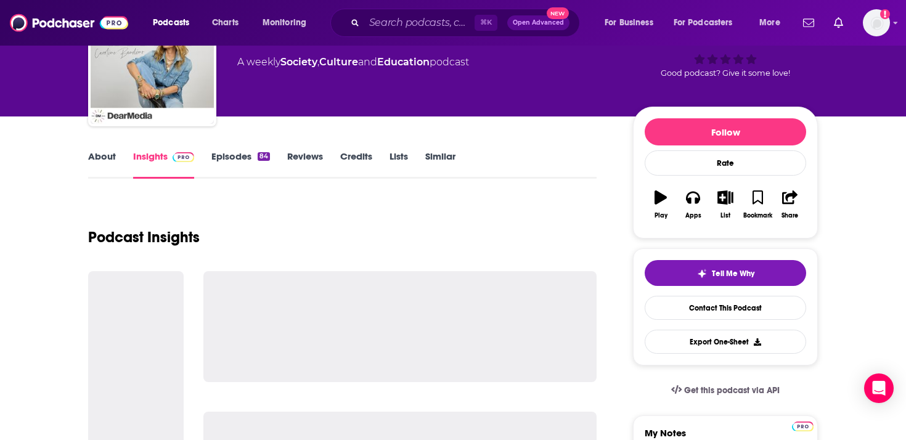
scroll to position [85, 0]
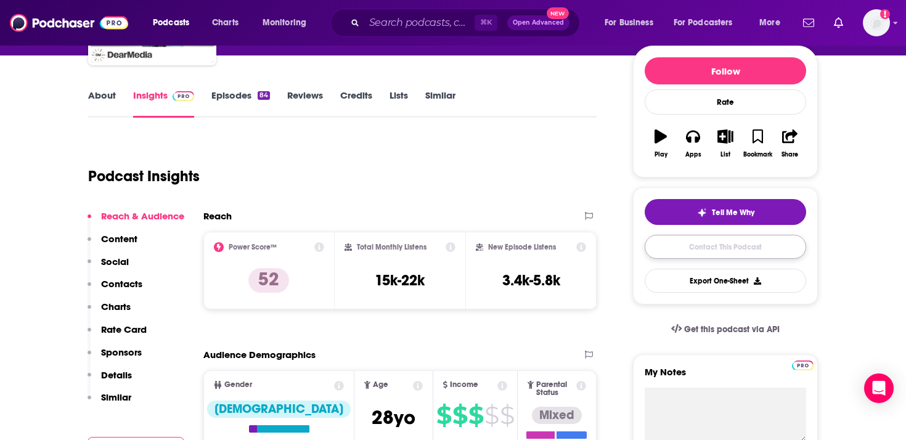
click at [694, 240] on link "Contact This Podcast" at bounding box center [726, 247] width 162 height 24
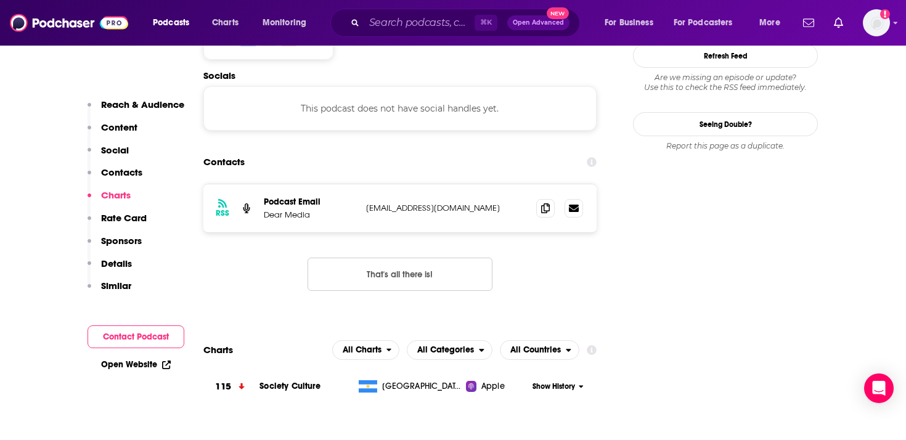
scroll to position [1071, 0]
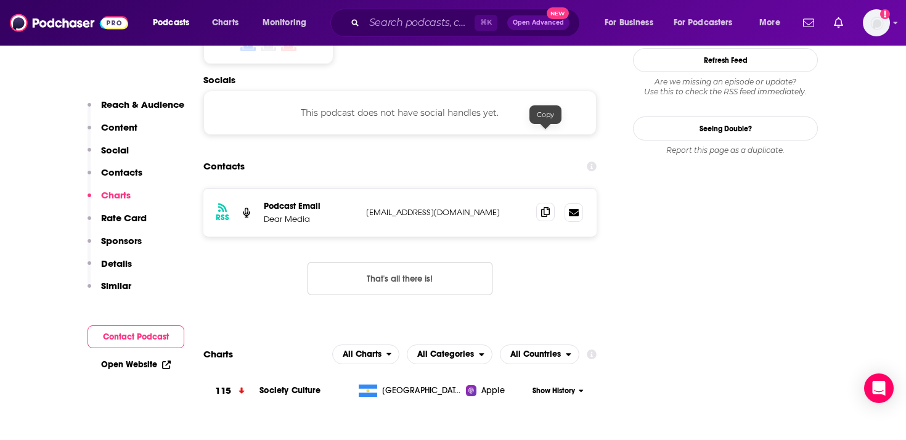
click at [548, 207] on icon at bounding box center [545, 212] width 9 height 10
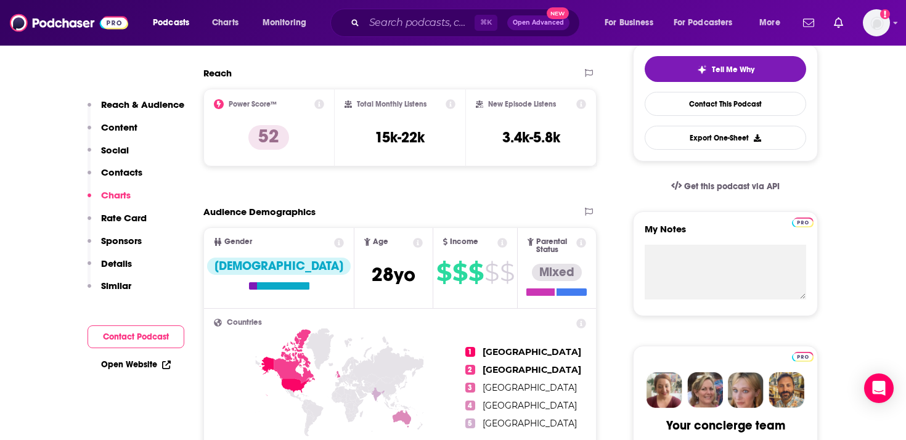
scroll to position [0, 0]
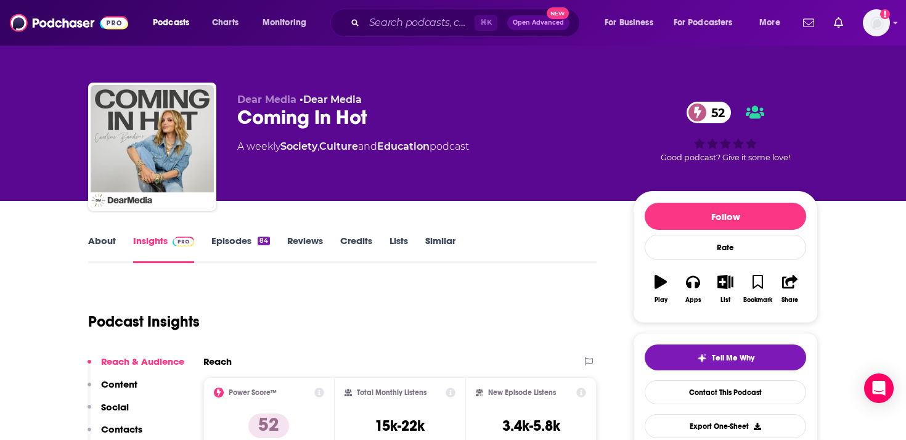
click at [101, 240] on link "About" at bounding box center [102, 249] width 28 height 28
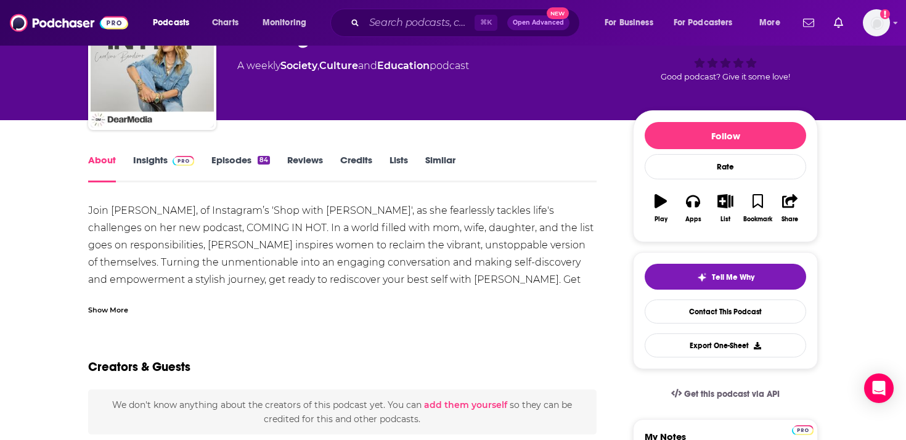
scroll to position [112, 0]
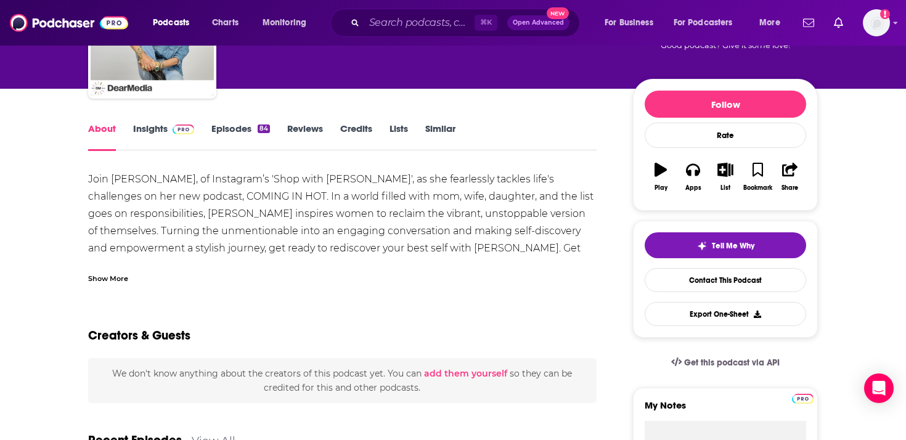
click at [117, 272] on div "Show More" at bounding box center [108, 278] width 40 height 12
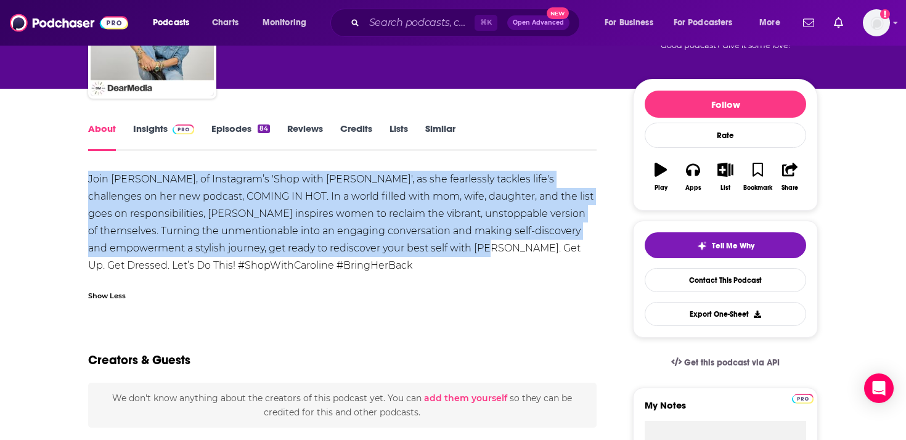
drag, startPoint x: 82, startPoint y: 175, endPoint x: 495, endPoint y: 252, distance: 420.2
copy div "Join [PERSON_NAME], of Instagram’s 'Shop with [PERSON_NAME]', as she fearlessly…"
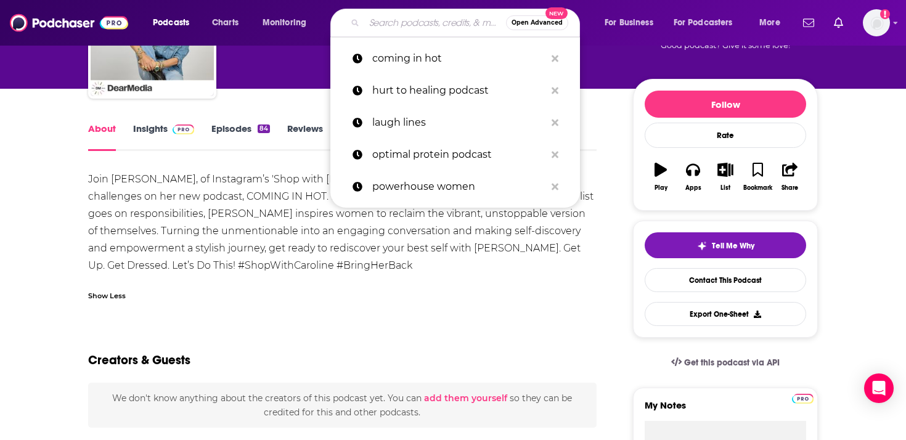
click at [382, 22] on input "Search podcasts, credits, & more..." at bounding box center [435, 23] width 142 height 20
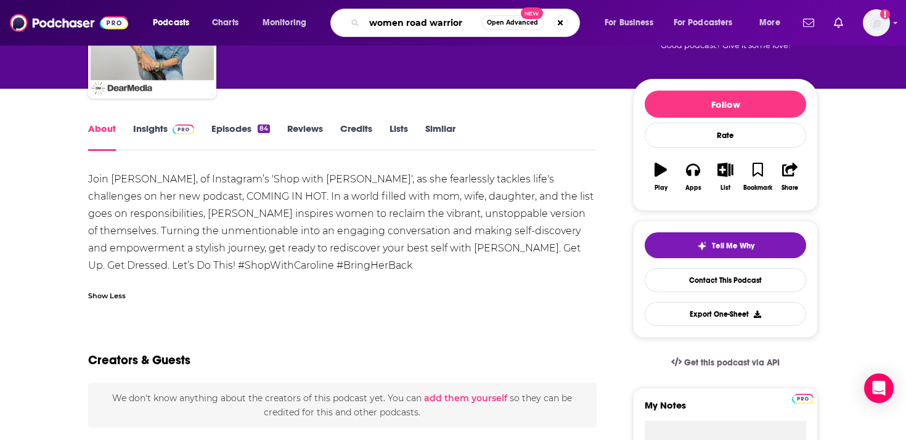
type input "women road warriors"
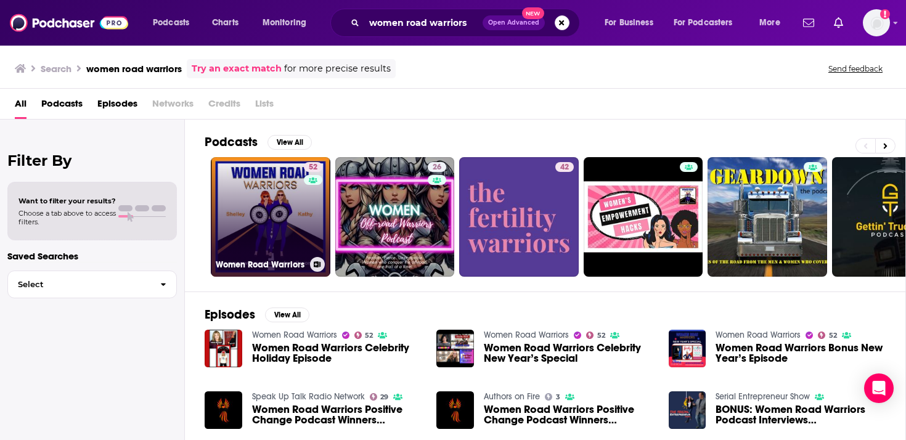
click at [270, 213] on link "[STREET_ADDRESS] Warriors" at bounding box center [271, 217] width 120 height 120
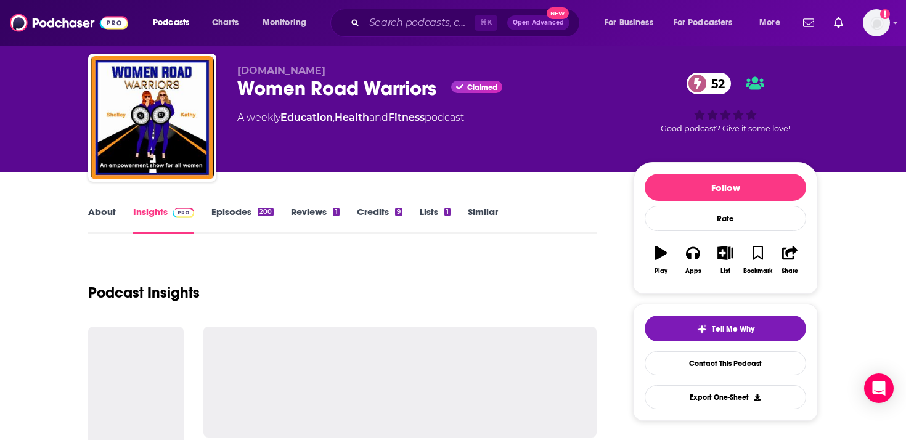
scroll to position [30, 0]
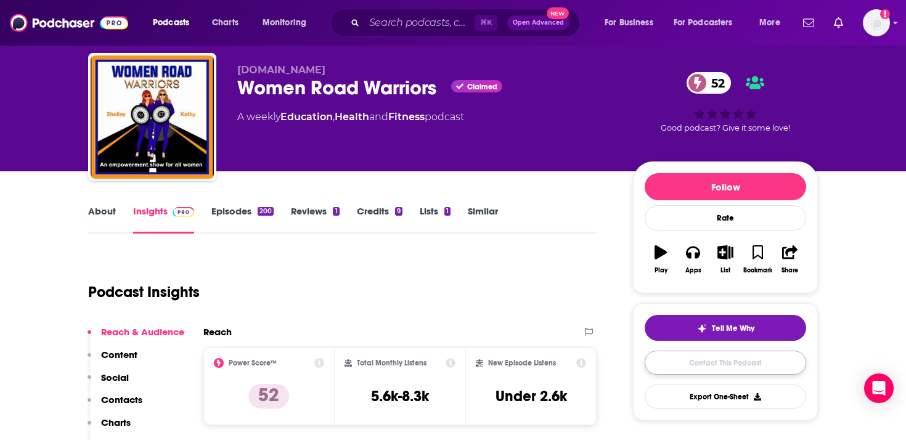
click at [722, 366] on link "Contact This Podcast" at bounding box center [726, 363] width 162 height 24
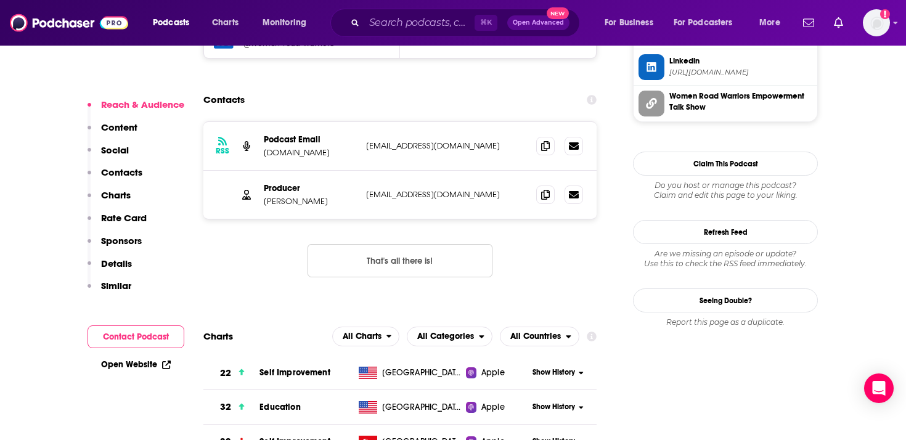
scroll to position [1226, 0]
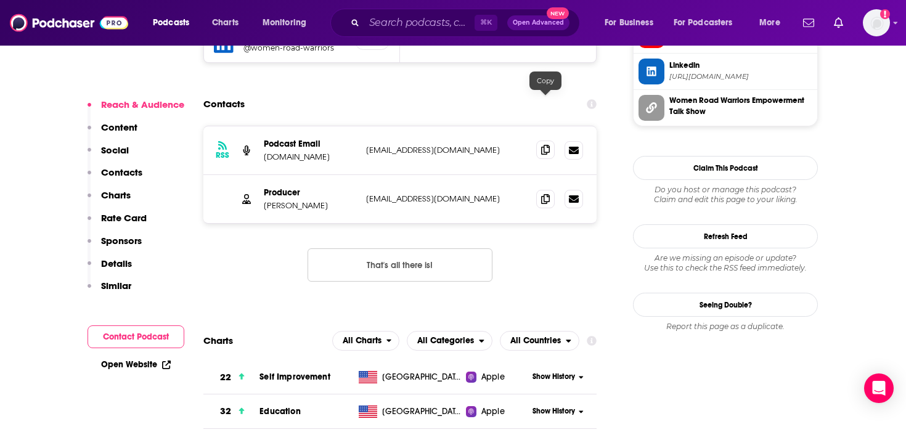
click at [541, 145] on icon at bounding box center [545, 150] width 9 height 10
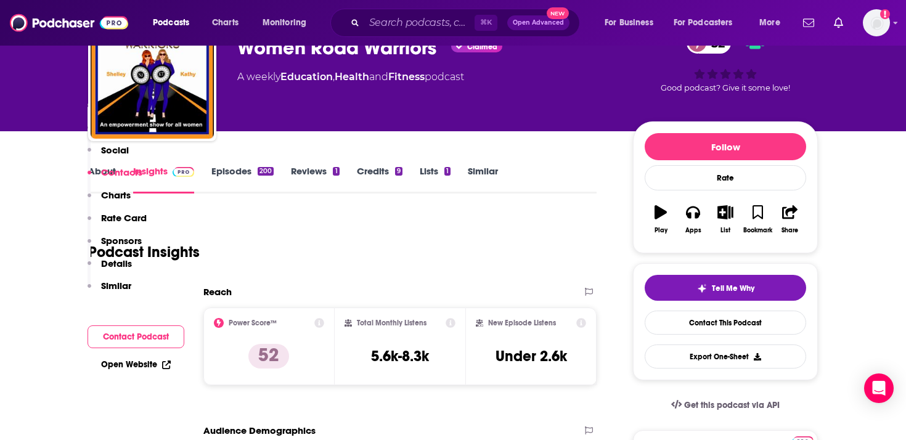
scroll to position [0, 0]
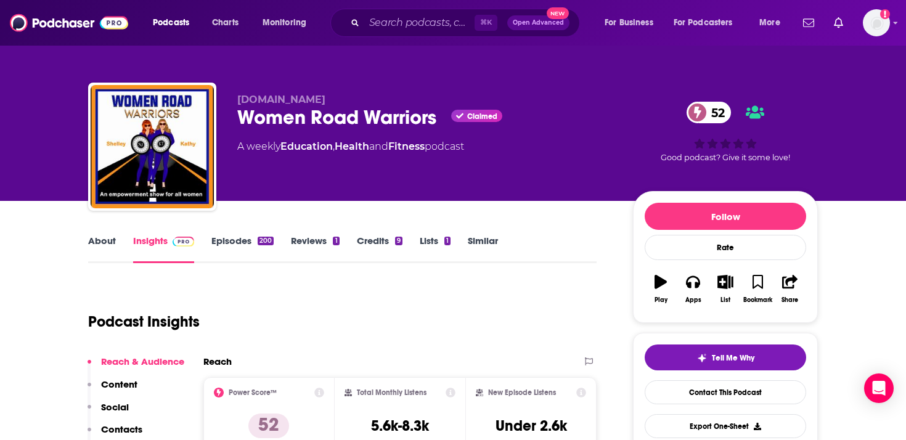
click at [91, 245] on link "About" at bounding box center [102, 249] width 28 height 28
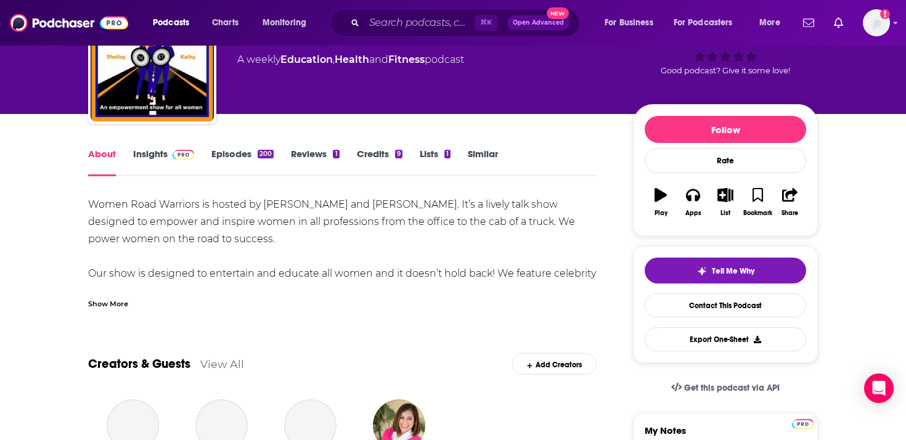
scroll to position [86, 0]
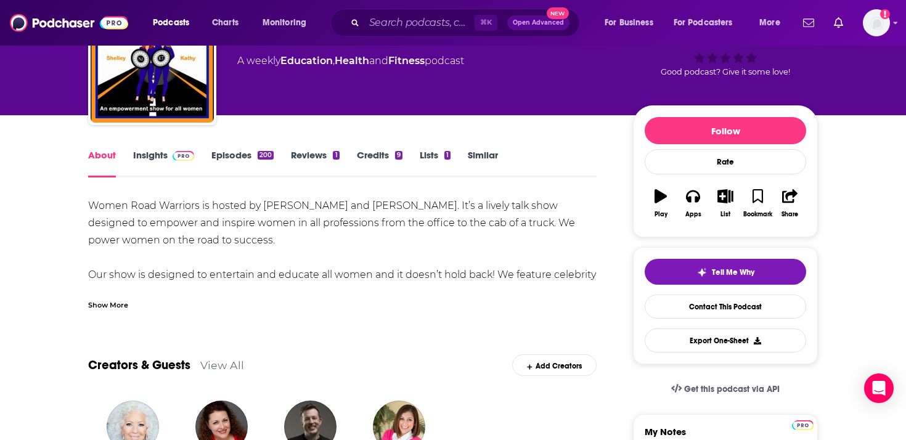
click at [108, 303] on div "Show More" at bounding box center [108, 304] width 40 height 12
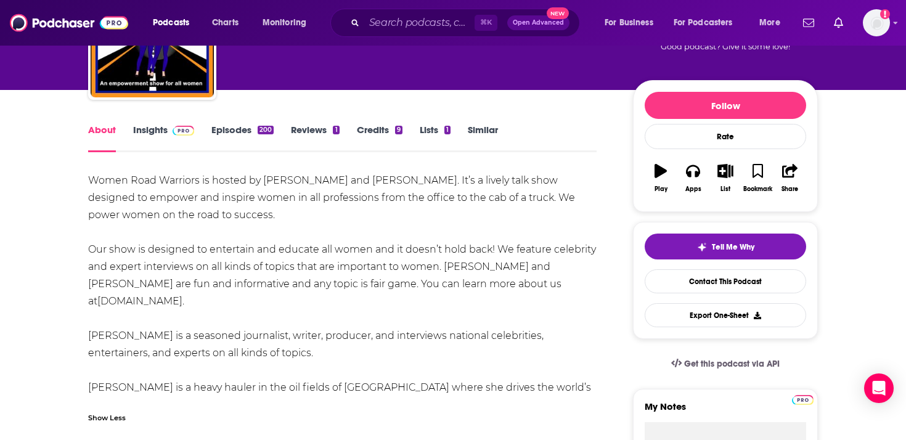
scroll to position [112, 0]
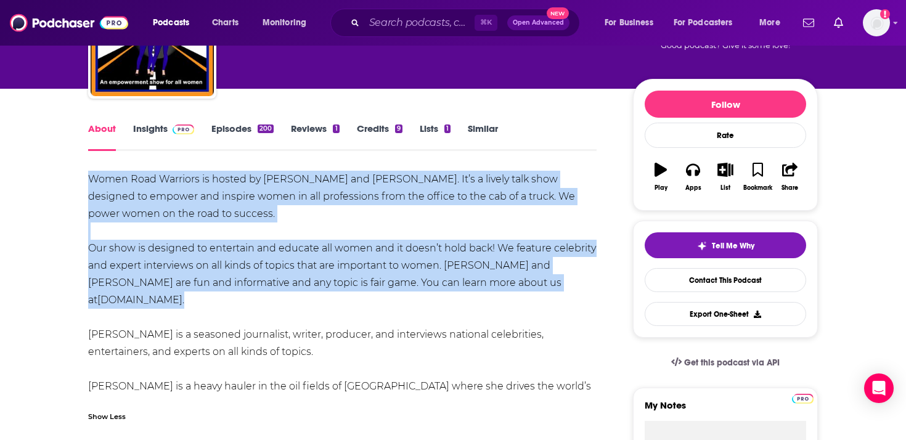
drag, startPoint x: 586, startPoint y: 286, endPoint x: 59, endPoint y: 176, distance: 538.6
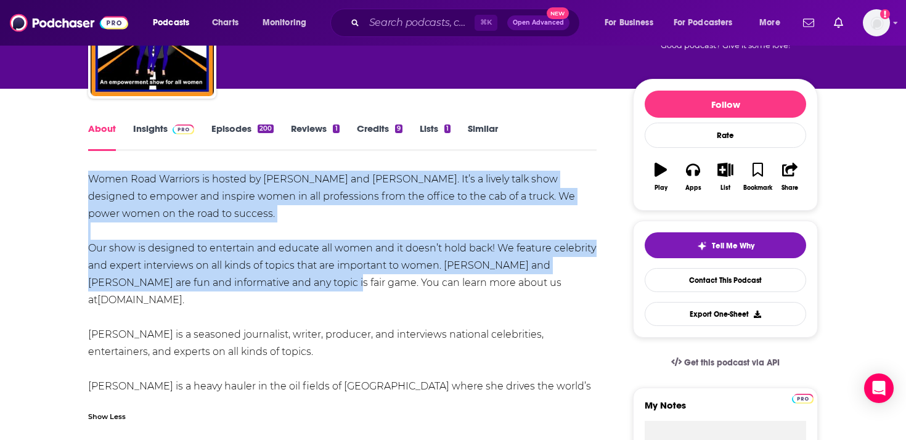
drag, startPoint x: 276, startPoint y: 287, endPoint x: 75, endPoint y: 181, distance: 226.4
copy div "Women Road Warriors is hosted by [PERSON_NAME] and [PERSON_NAME]. It’s a lively…"
click at [417, 28] on input "Search podcasts, credits, & more..." at bounding box center [419, 23] width 110 height 20
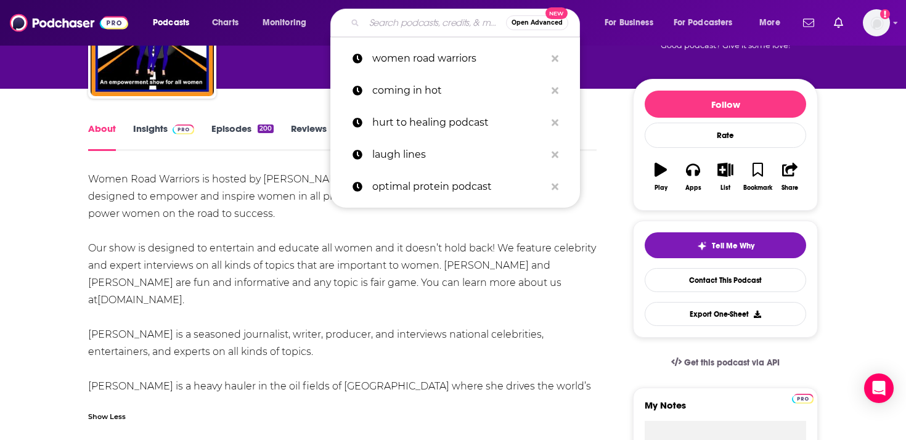
paste input "Rooted in Wellness"
type input "Rooted in Wellness"
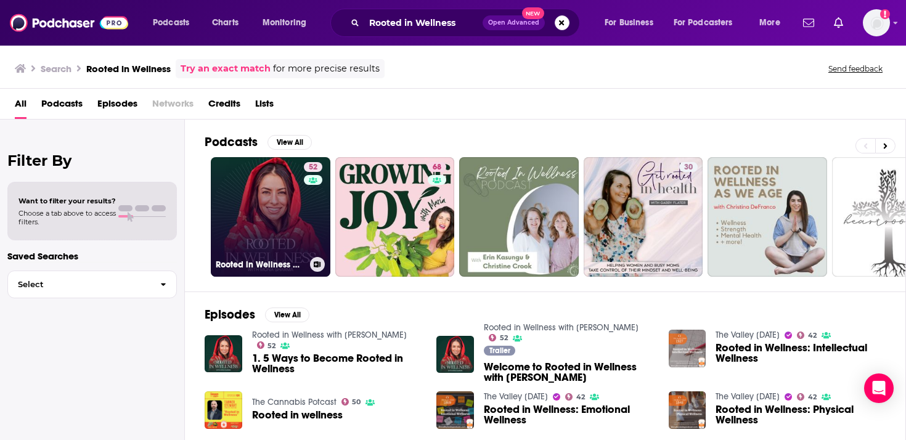
click at [273, 231] on link "52 Rooted in Wellness with [PERSON_NAME]" at bounding box center [271, 217] width 120 height 120
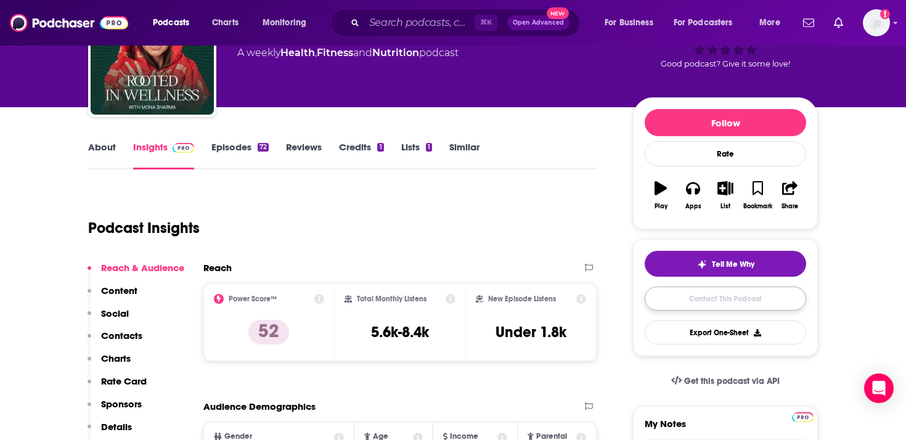
click at [711, 299] on link "Contact This Podcast" at bounding box center [726, 299] width 162 height 24
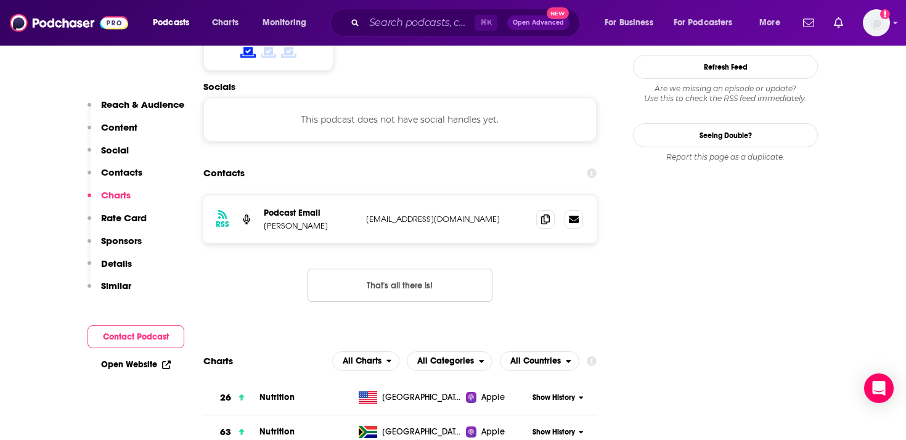
scroll to position [1046, 0]
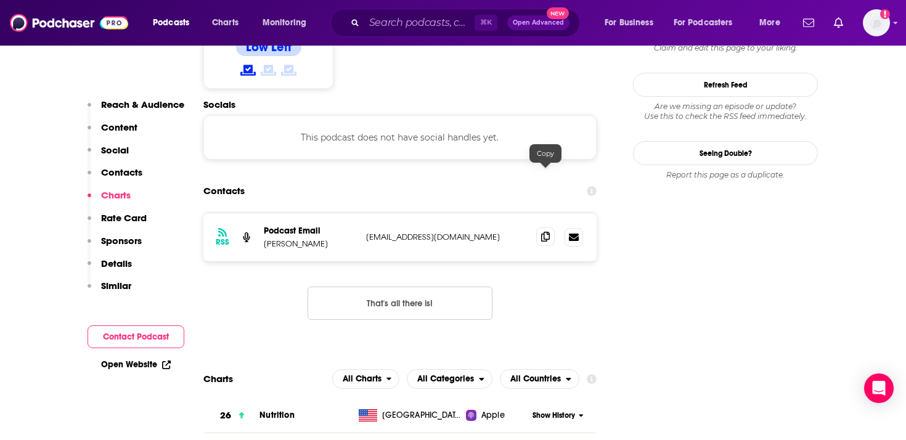
click at [545, 232] on icon at bounding box center [545, 237] width 9 height 10
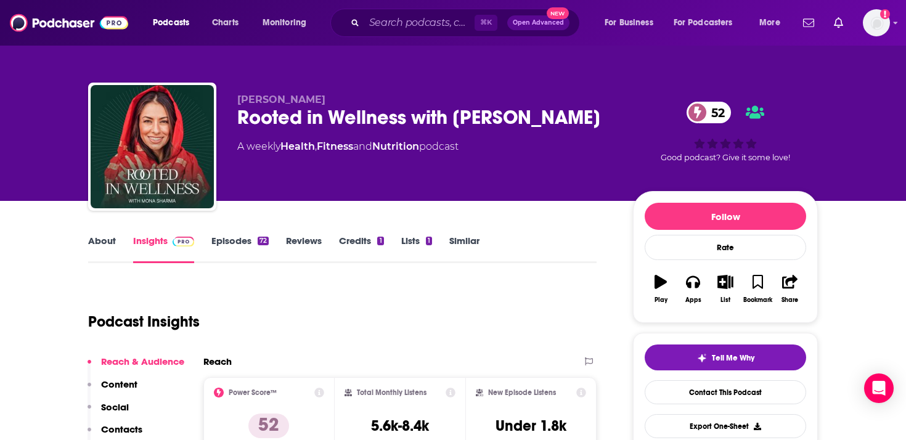
click at [103, 233] on div "About Insights Episodes 72 Reviews Credits 1 Lists 1 Similar" at bounding box center [342, 248] width 509 height 30
click at [102, 247] on link "About" at bounding box center [102, 249] width 28 height 28
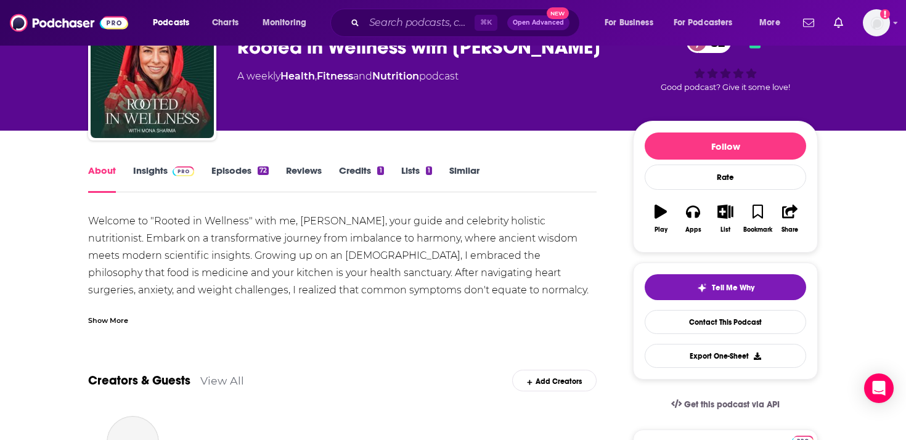
scroll to position [81, 0]
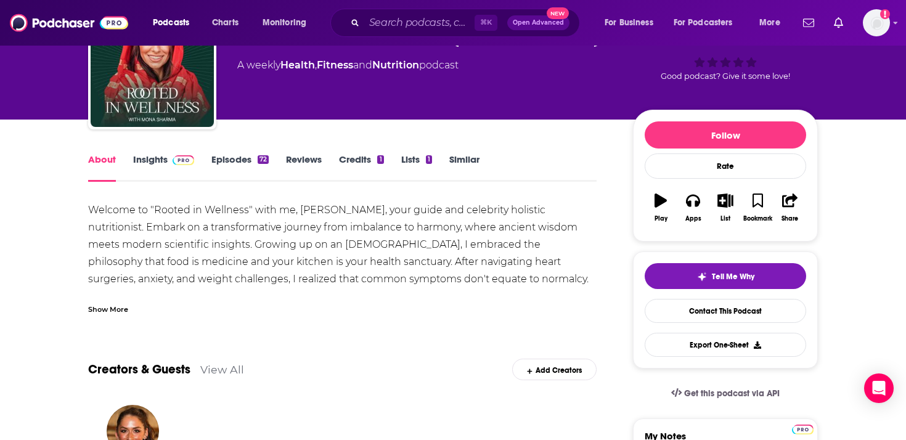
click at [112, 308] on div "Show More" at bounding box center [108, 309] width 40 height 12
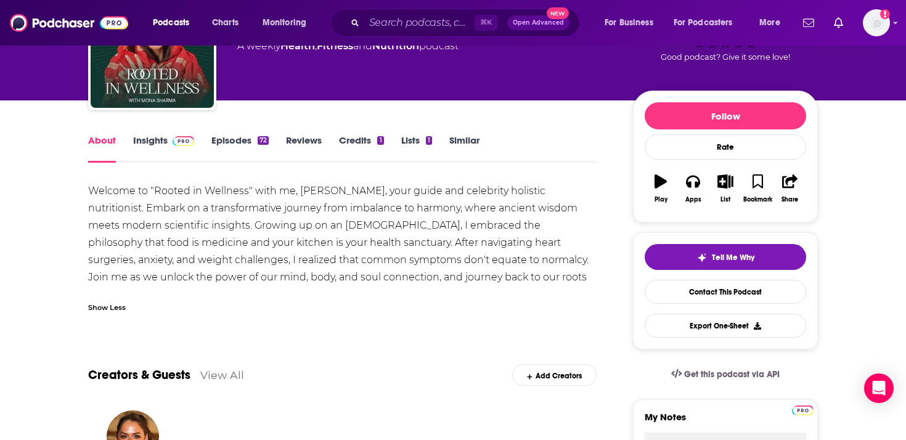
scroll to position [101, 0]
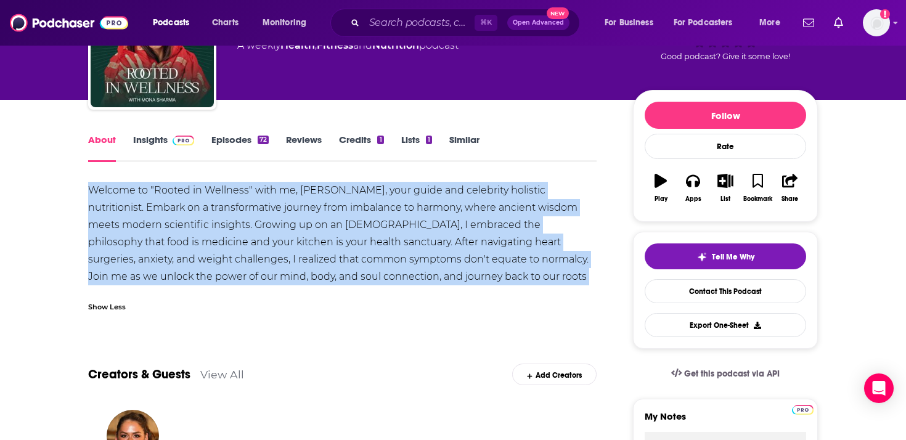
drag, startPoint x: 560, startPoint y: 277, endPoint x: 89, endPoint y: 194, distance: 478.5
click at [89, 194] on div "Welcome to "Rooted in Wellness" with me, [PERSON_NAME], your guide and celebrit…" at bounding box center [342, 242] width 509 height 121
copy div "Welcome to "Rooted in Wellness" with me, [PERSON_NAME], your guide and celebrit…"
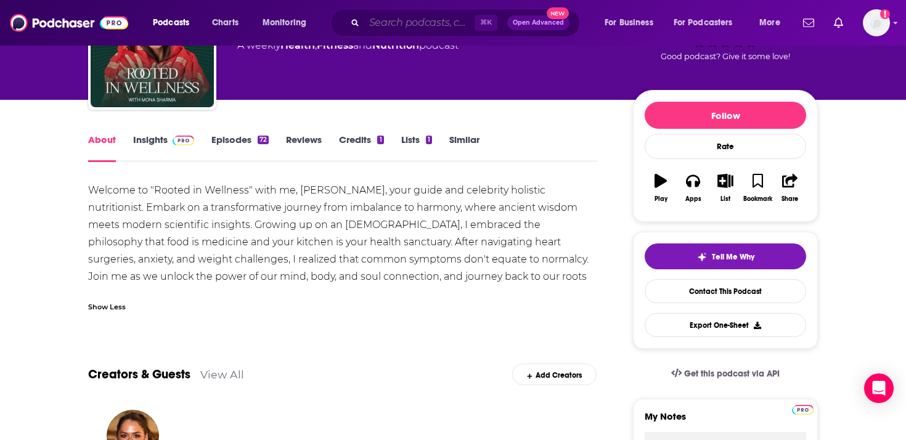
click at [414, 21] on input "Search podcasts, credits, & more..." at bounding box center [419, 23] width 110 height 20
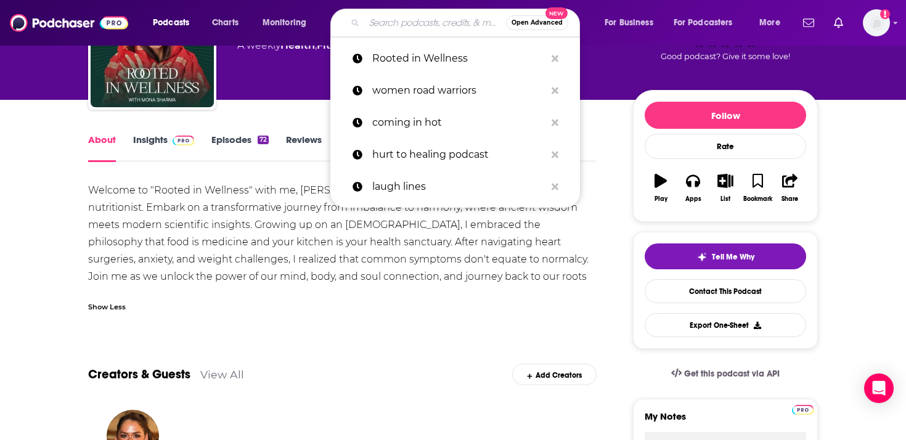
paste input "Nobody Told Me!"
type input "Nobody Told Me!"
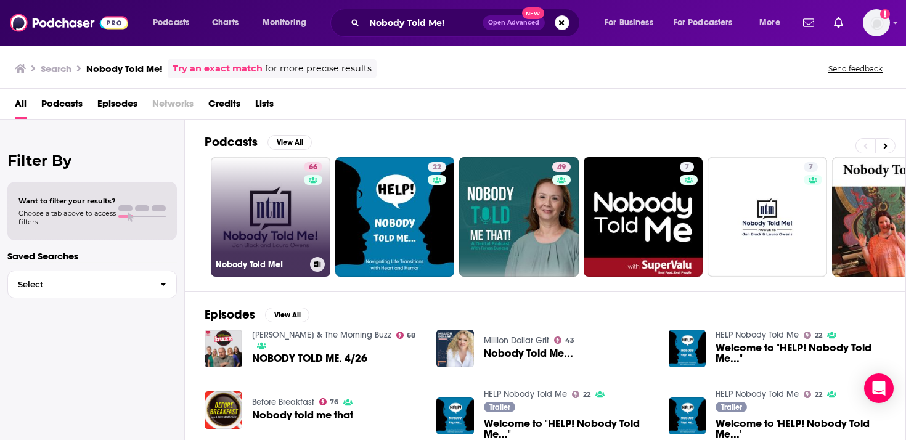
click at [277, 215] on link "66 Nobody Told Me!" at bounding box center [271, 217] width 120 height 120
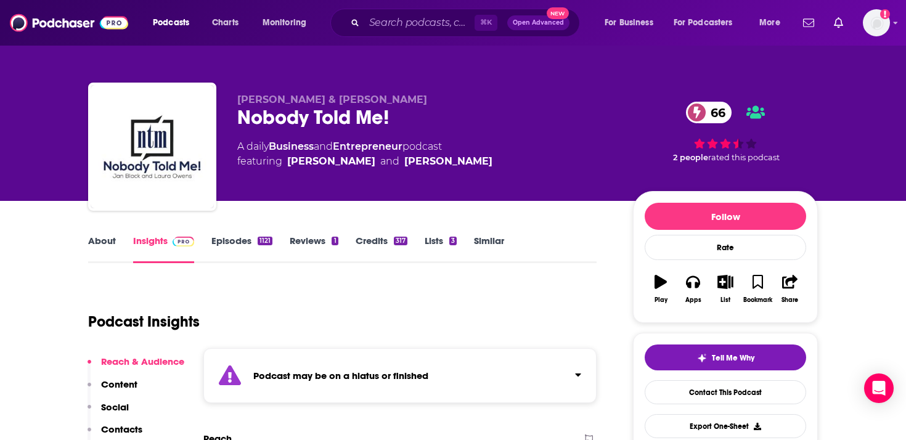
click at [109, 239] on link "About" at bounding box center [102, 249] width 28 height 28
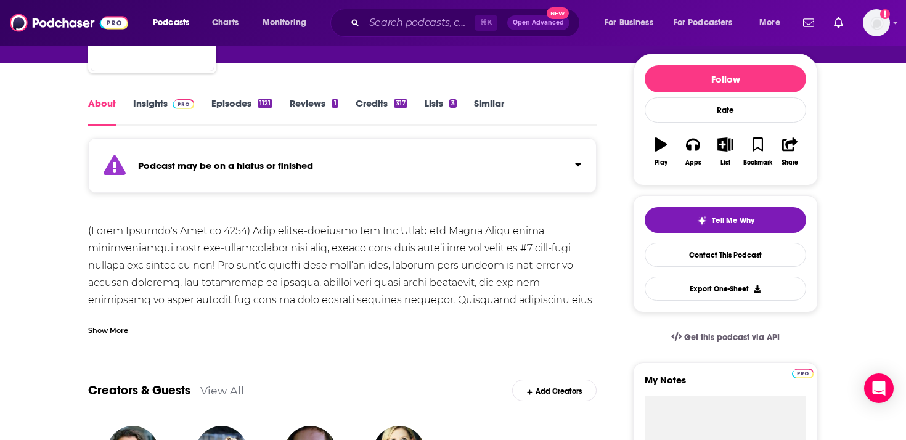
scroll to position [137, 0]
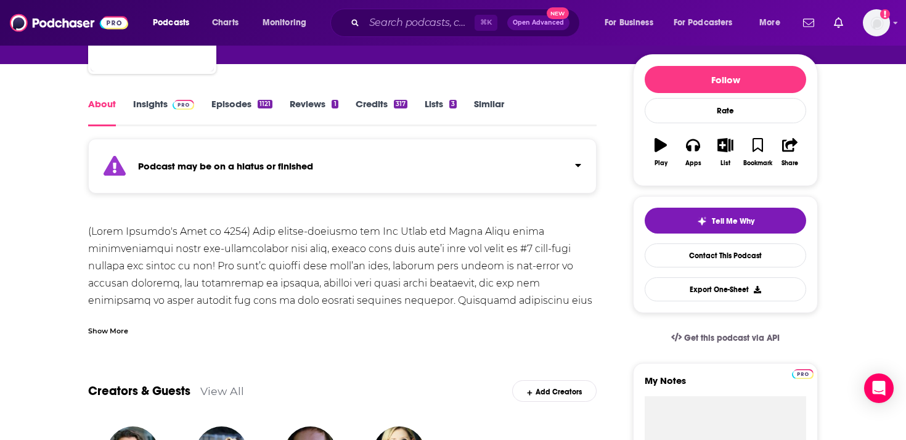
click at [119, 335] on div "Show More" at bounding box center [108, 330] width 40 height 12
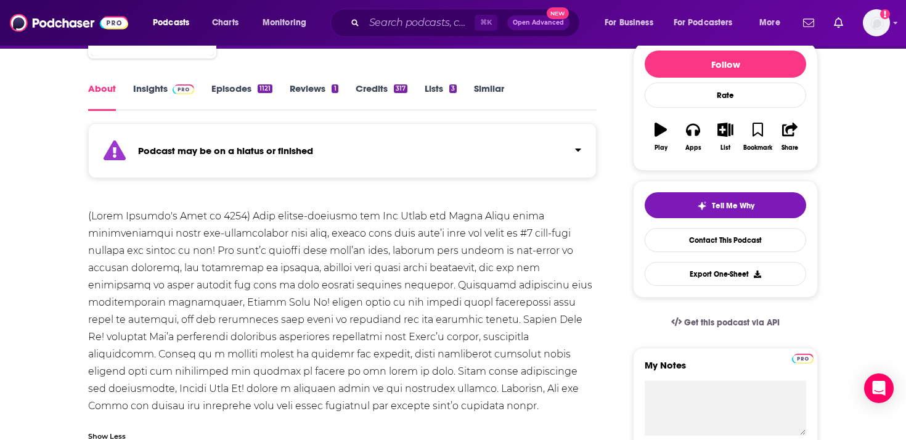
scroll to position [174, 0]
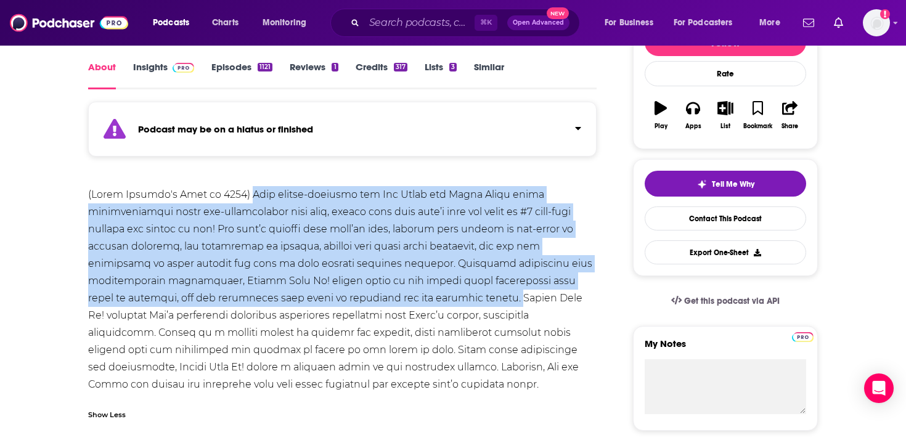
drag, startPoint x: 238, startPoint y: 196, endPoint x: 390, endPoint y: 298, distance: 182.6
click at [390, 298] on div at bounding box center [342, 289] width 509 height 207
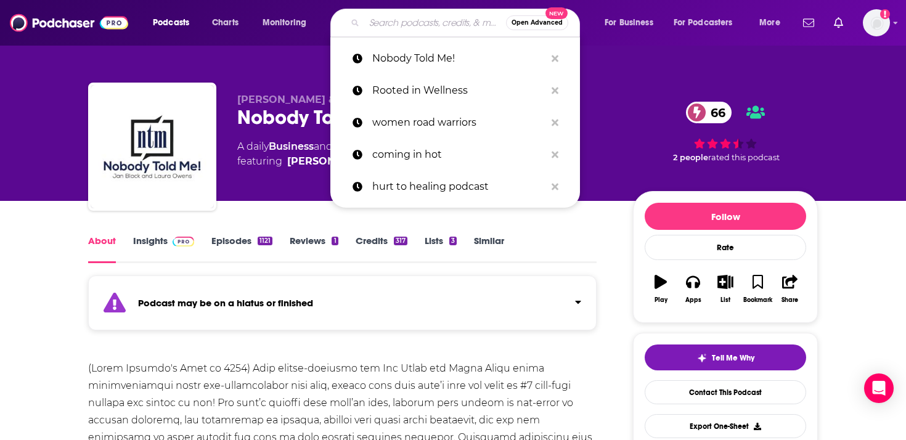
click at [451, 23] on input "Search podcasts, credits, & more..." at bounding box center [435, 23] width 142 height 20
paste input "Reclaiming with [PERSON_NAME]"
type input "Reclaiming with [PERSON_NAME]"
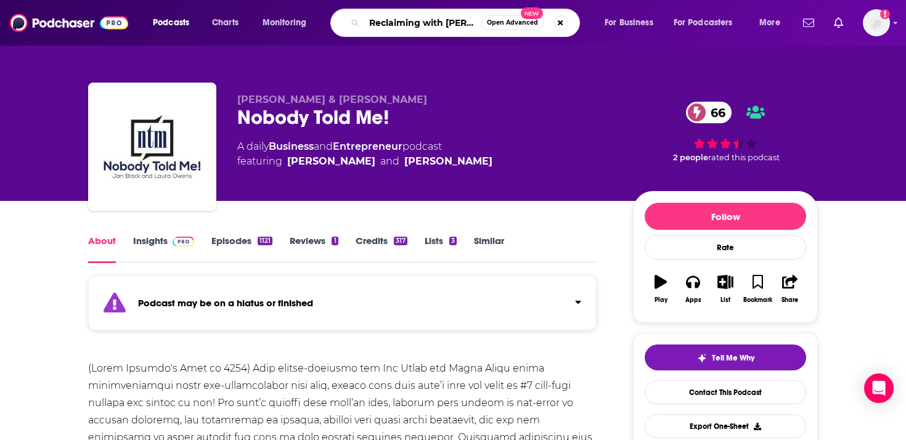
scroll to position [0, 48]
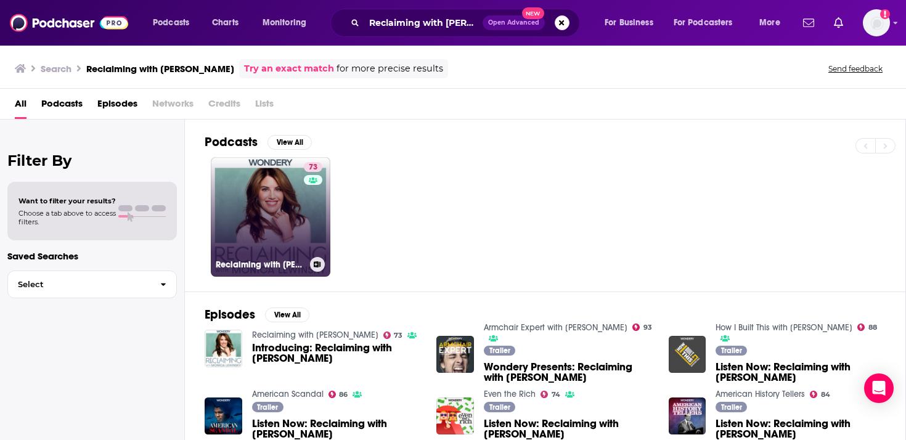
click at [285, 216] on link "73 Reclaiming with [PERSON_NAME]" at bounding box center [271, 217] width 120 height 120
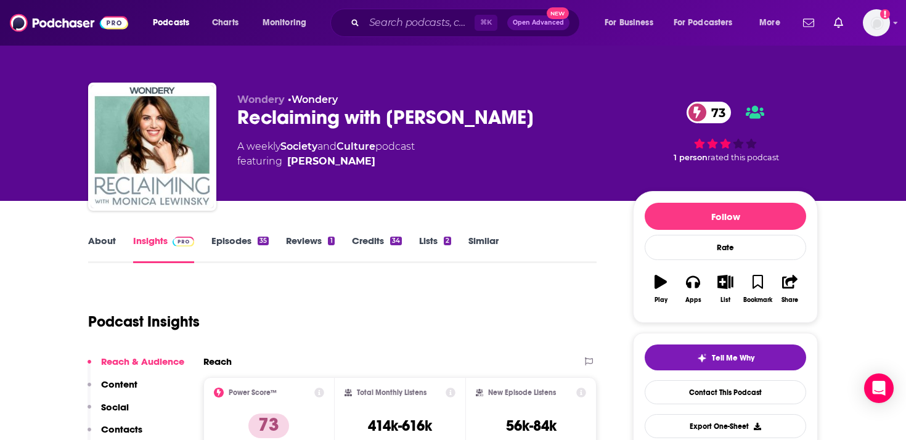
scroll to position [84, 0]
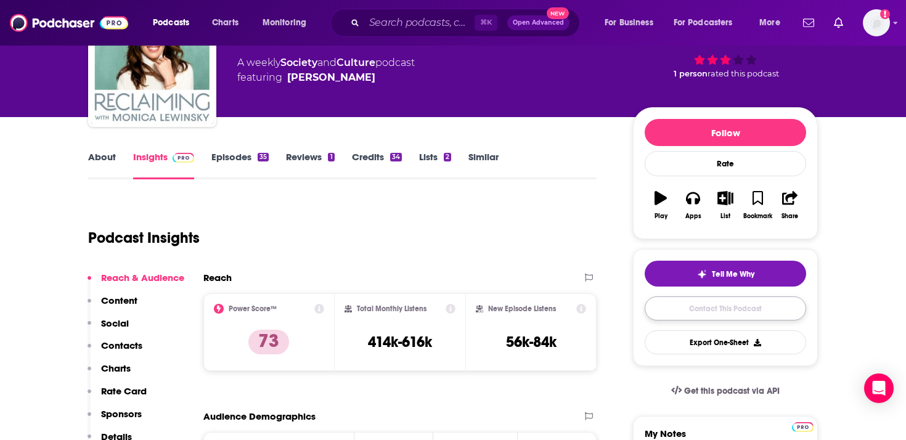
click at [745, 318] on link "Contact This Podcast" at bounding box center [726, 309] width 162 height 24
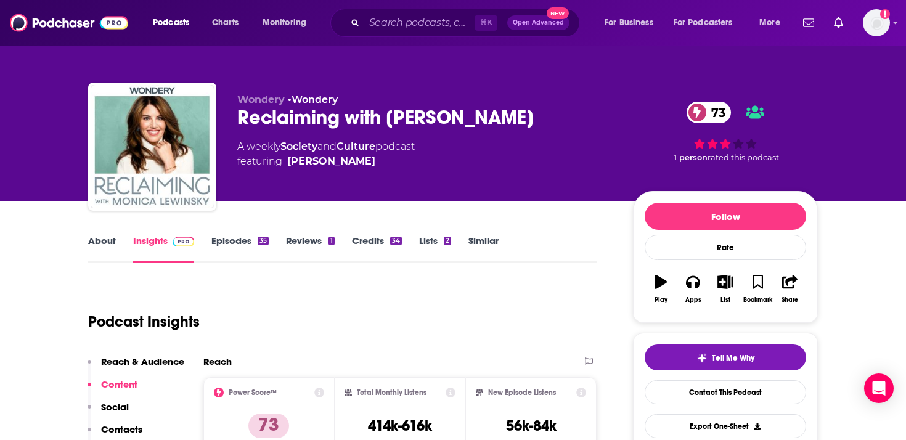
click at [111, 244] on link "About" at bounding box center [102, 249] width 28 height 28
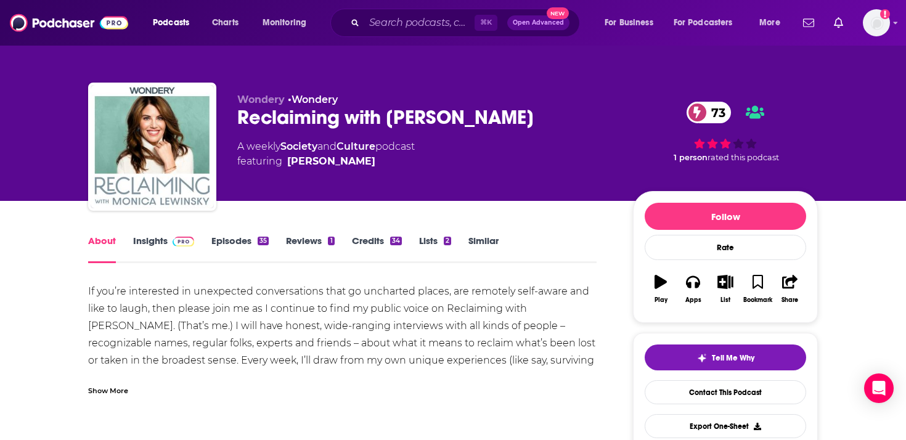
scroll to position [59, 0]
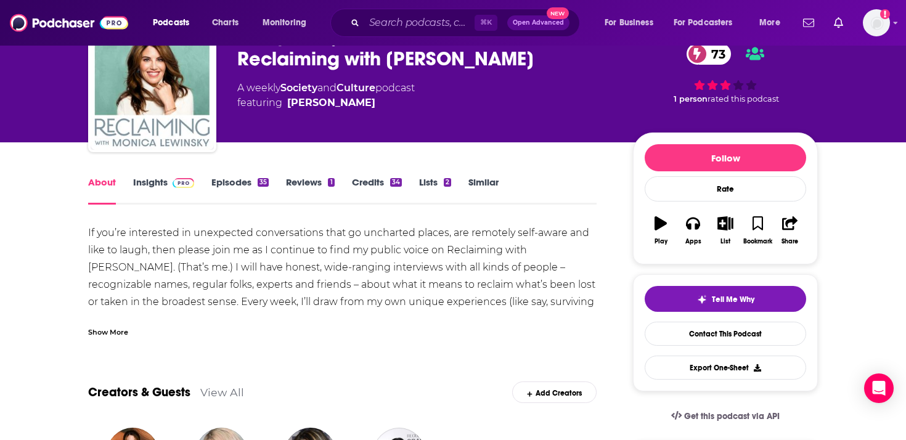
click at [125, 332] on div "Show More" at bounding box center [108, 332] width 40 height 12
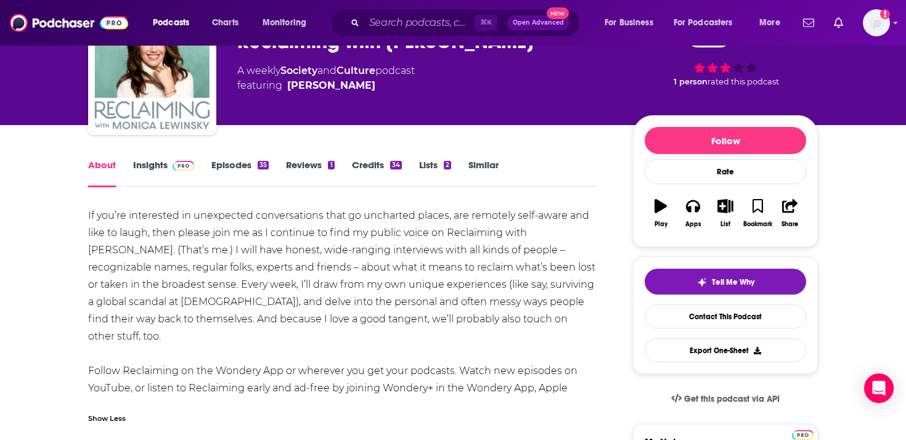
scroll to position [76, 0]
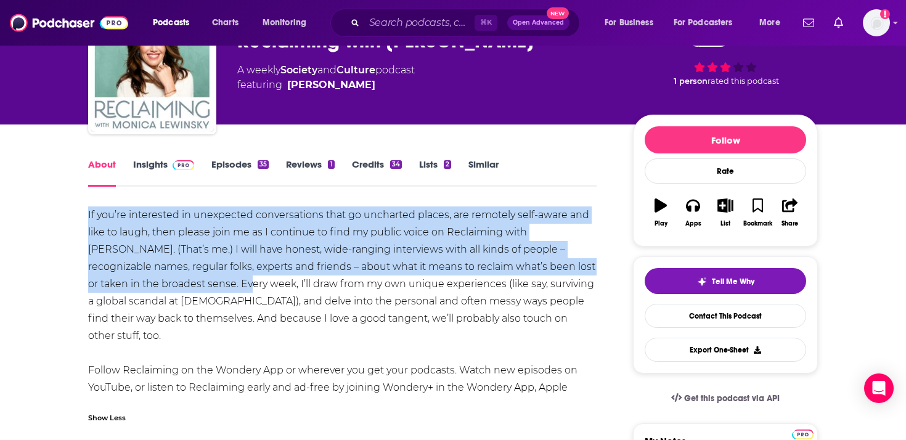
drag, startPoint x: 83, startPoint y: 213, endPoint x: 186, endPoint y: 290, distance: 128.1
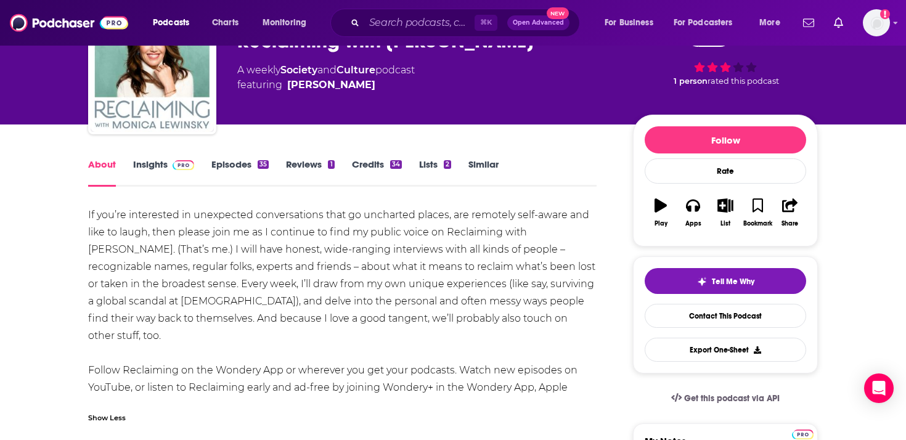
click at [449, 12] on div "⌘ K Open Advanced New" at bounding box center [455, 23] width 250 height 28
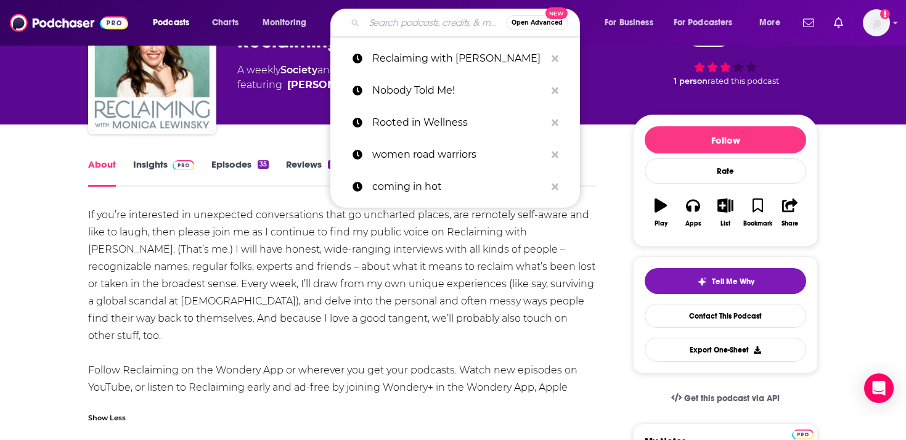
click at [445, 20] on input "Search podcasts, credits, & more..." at bounding box center [435, 23] width 142 height 20
paste input "I Choose Me"
type input "I Choose Me"
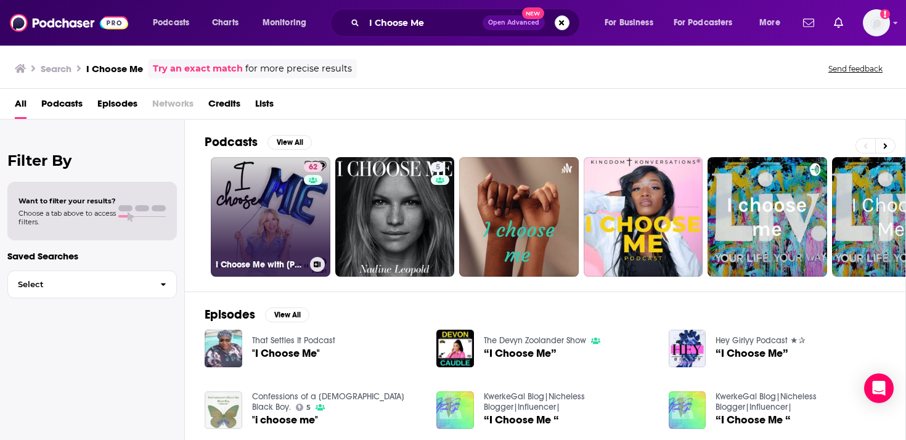
click at [273, 217] on link "62 I Choose Me with [PERSON_NAME]" at bounding box center [271, 217] width 120 height 120
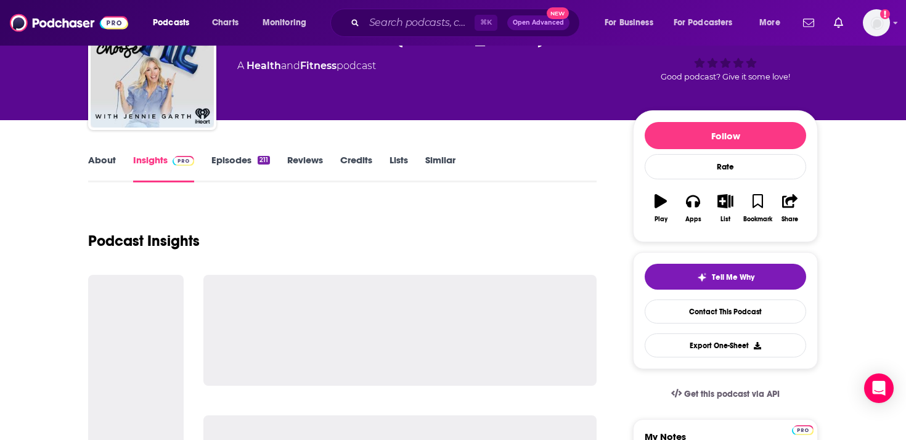
scroll to position [80, 0]
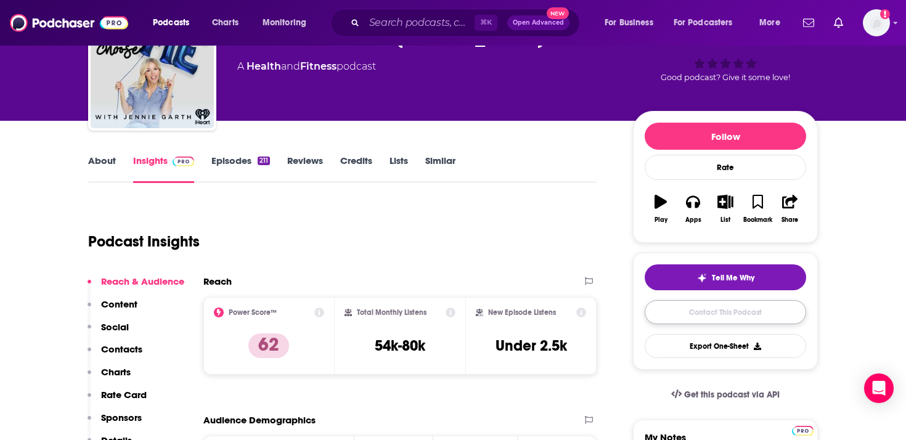
click at [705, 321] on link "Contact This Podcast" at bounding box center [726, 312] width 162 height 24
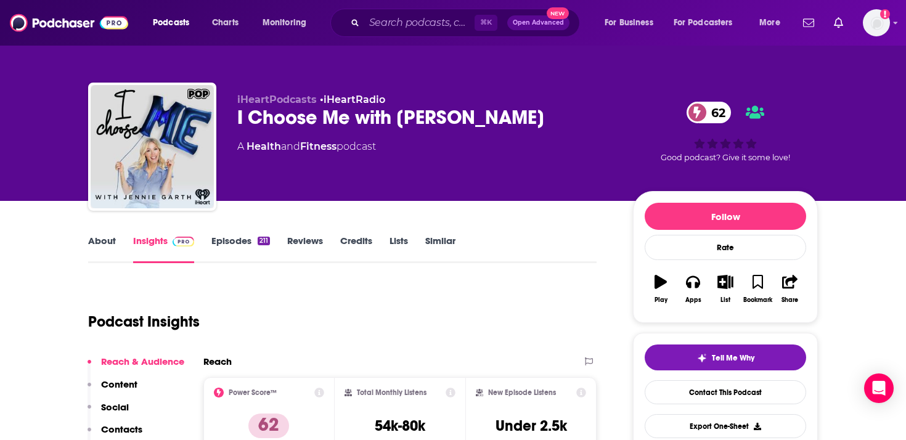
click at [97, 243] on link "About" at bounding box center [102, 249] width 28 height 28
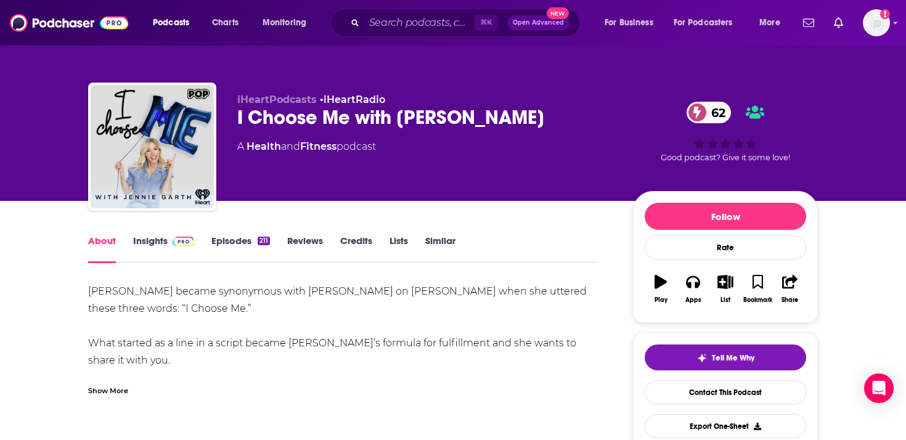
click at [108, 390] on div "Show More" at bounding box center [108, 390] width 40 height 12
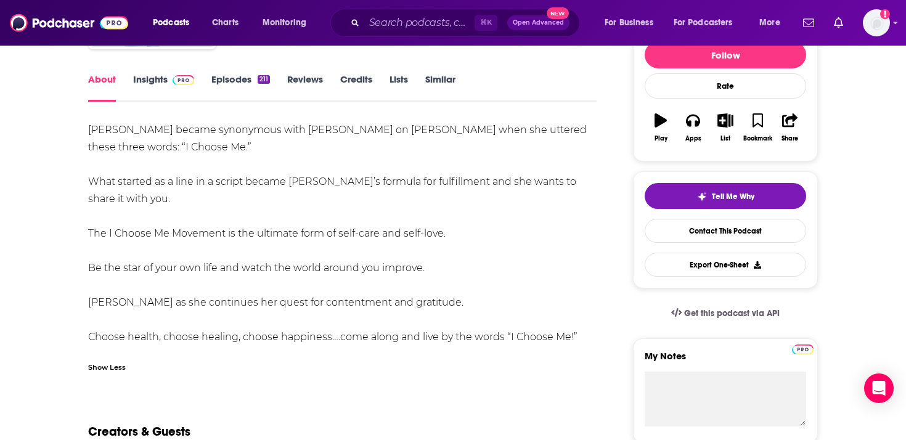
scroll to position [163, 0]
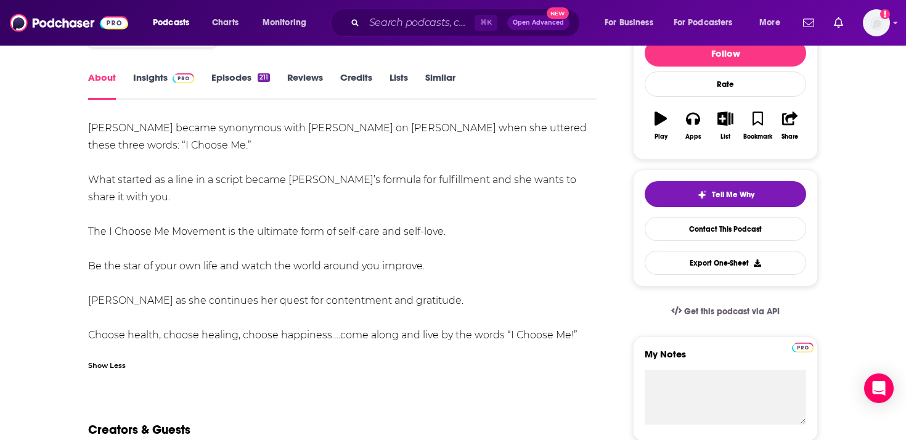
drag, startPoint x: 581, startPoint y: 337, endPoint x: 72, endPoint y: 129, distance: 550.1
